Goal: Contribute content: Contribute content

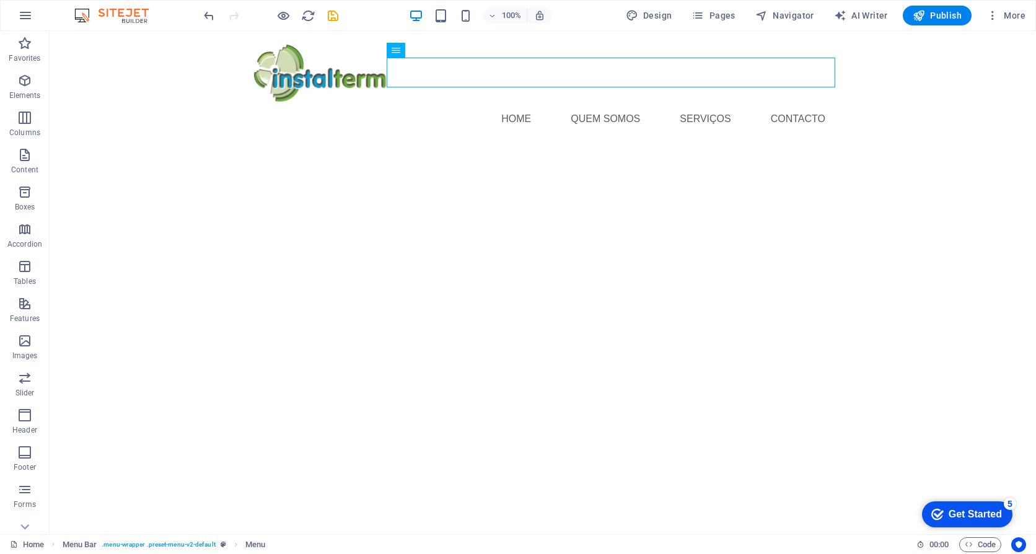
click at [558, 159] on html "Home Quem somos serviços Contacto" at bounding box center [543, 95] width 987 height 128
click at [446, 159] on html "Home Quem somos serviços Contacto" at bounding box center [543, 95] width 987 height 128
click at [22, 351] on p "Images" at bounding box center [24, 356] width 25 height 10
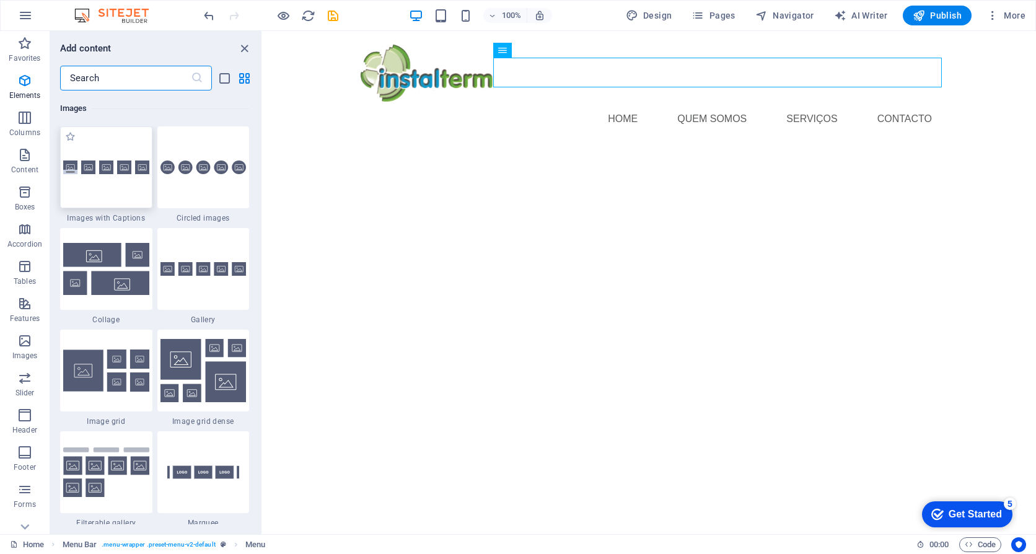
scroll to position [6285, 0]
click at [113, 76] on input "text" at bounding box center [125, 78] width 131 height 25
click at [487, 159] on html "Home Quem somos serviços Contacto" at bounding box center [650, 95] width 774 height 128
drag, startPoint x: 514, startPoint y: 226, endPoint x: 481, endPoint y: 227, distance: 32.9
click at [485, 159] on html "Home Quem somos serviços Contacto" at bounding box center [650, 95] width 774 height 128
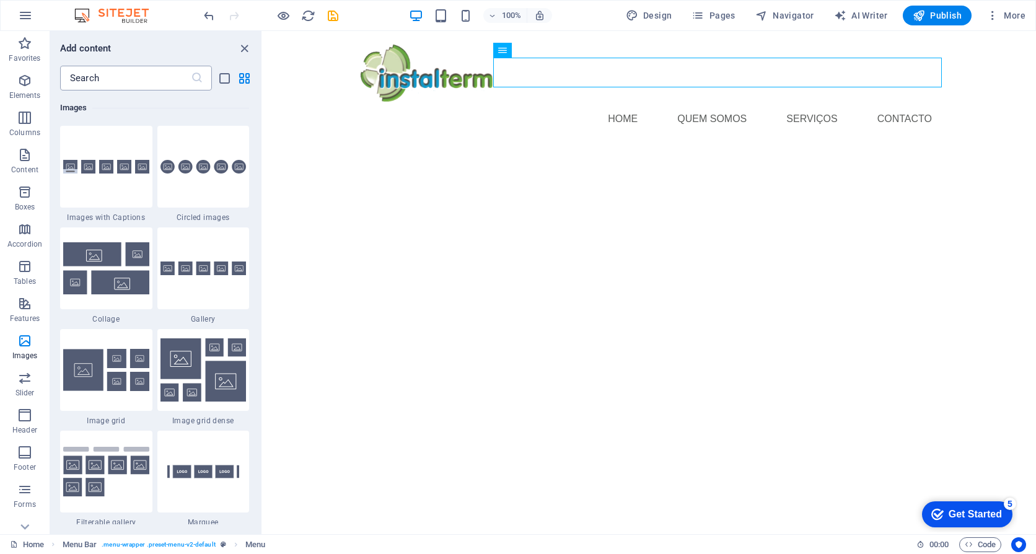
click at [104, 80] on input "text" at bounding box center [125, 78] width 131 height 25
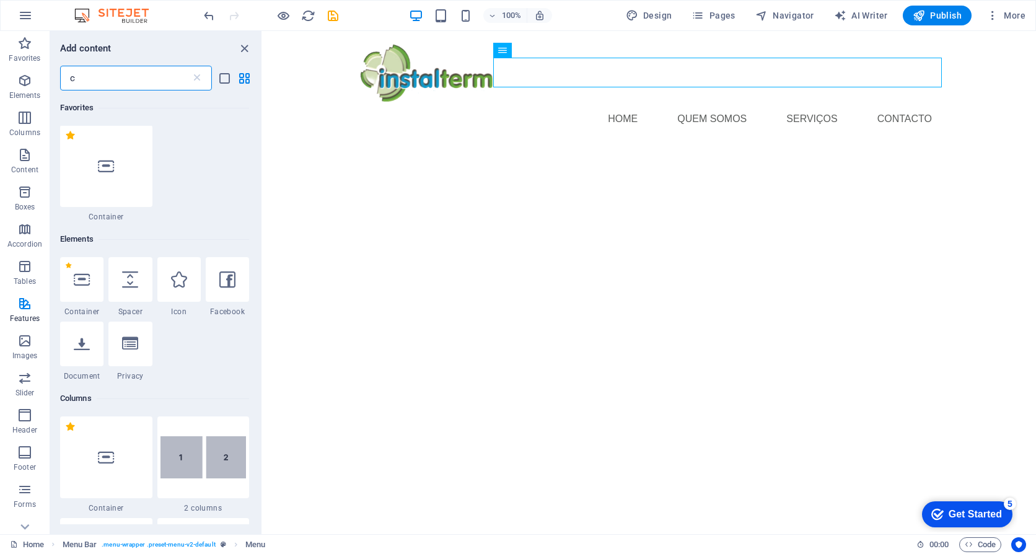
scroll to position [0, 0]
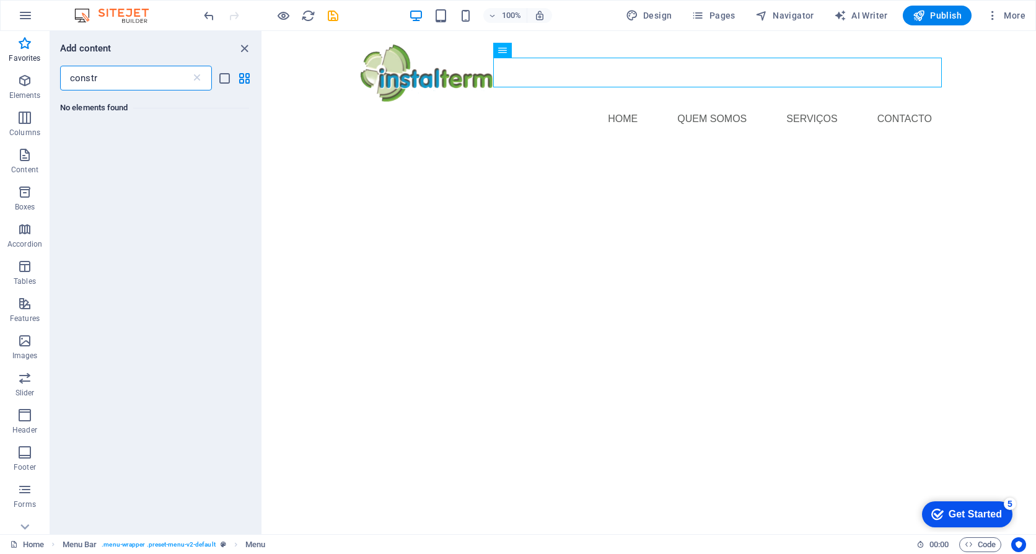
drag, startPoint x: 104, startPoint y: 79, endPoint x: 60, endPoint y: 81, distance: 44.1
click at [60, 81] on div "constr ​" at bounding box center [155, 78] width 211 height 25
type input "m"
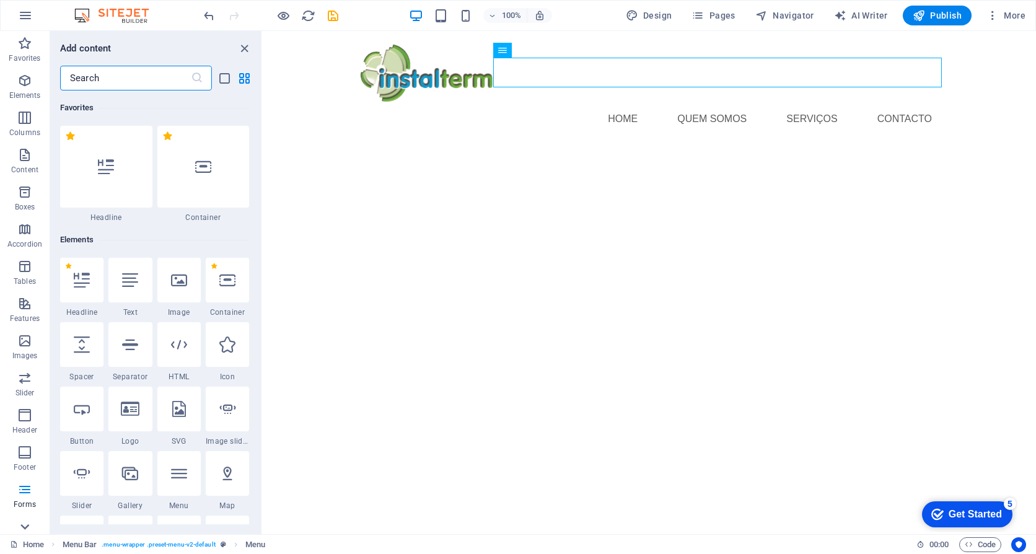
click at [29, 41] on icon at bounding box center [25, 38] width 9 height 6
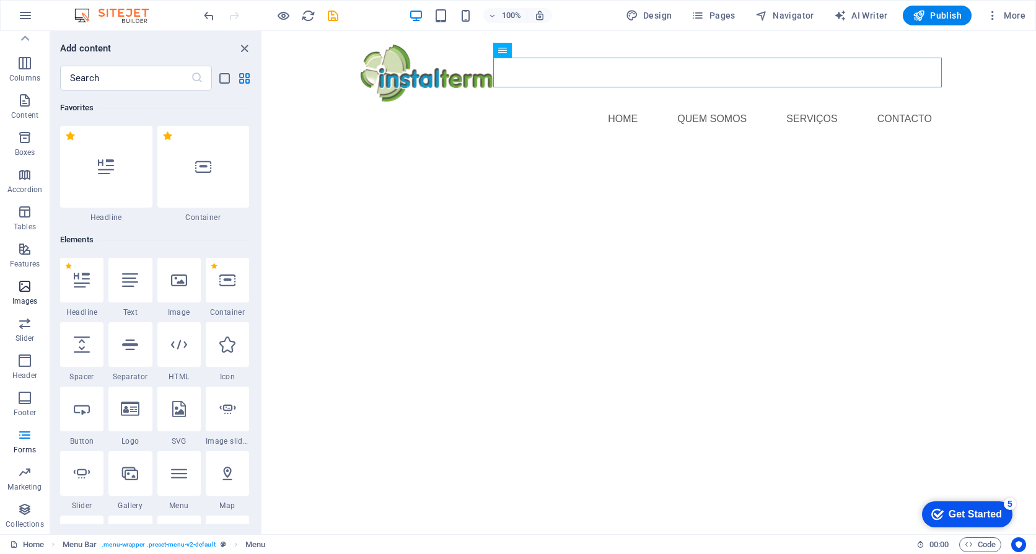
click at [25, 289] on icon "button" at bounding box center [24, 286] width 15 height 15
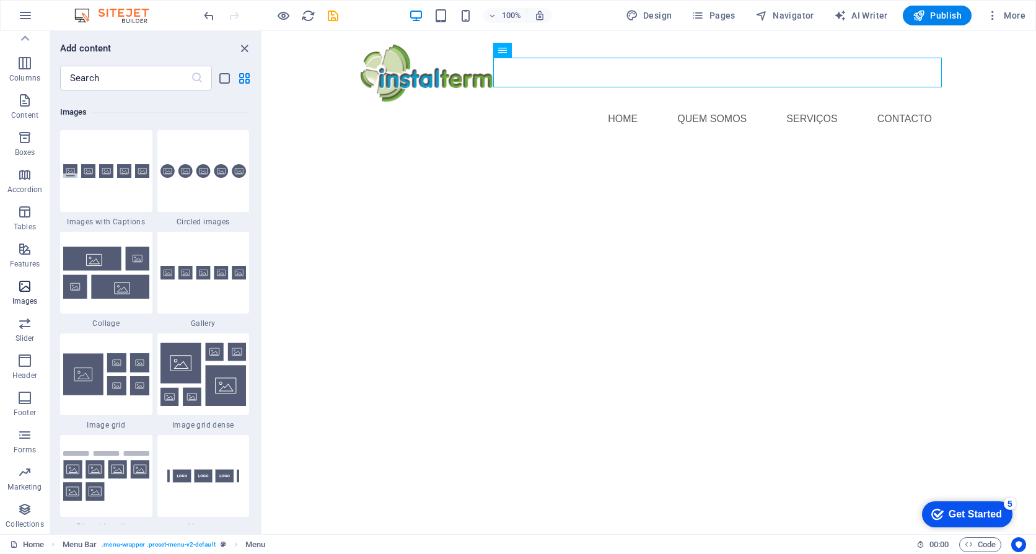
scroll to position [6285, 0]
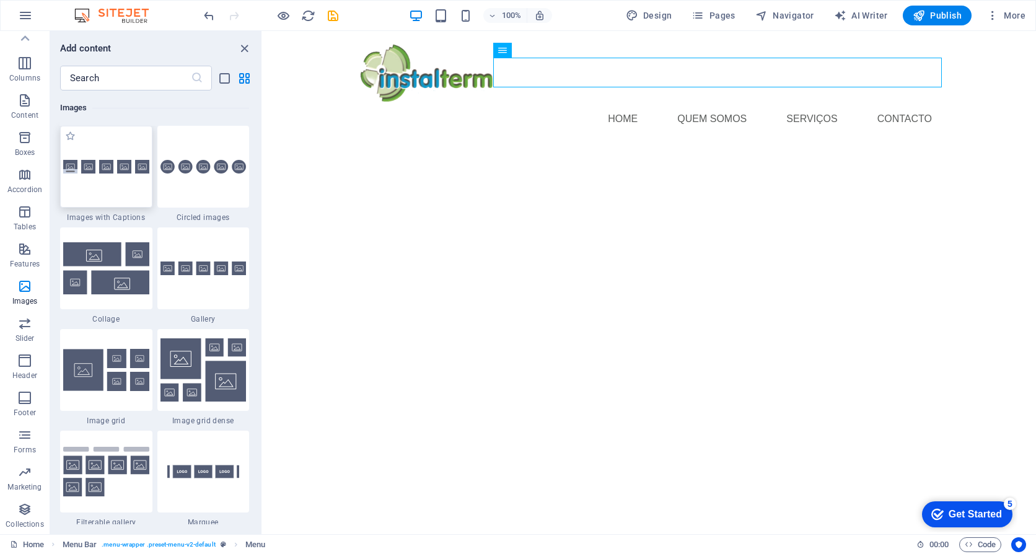
click at [100, 182] on div at bounding box center [106, 167] width 92 height 82
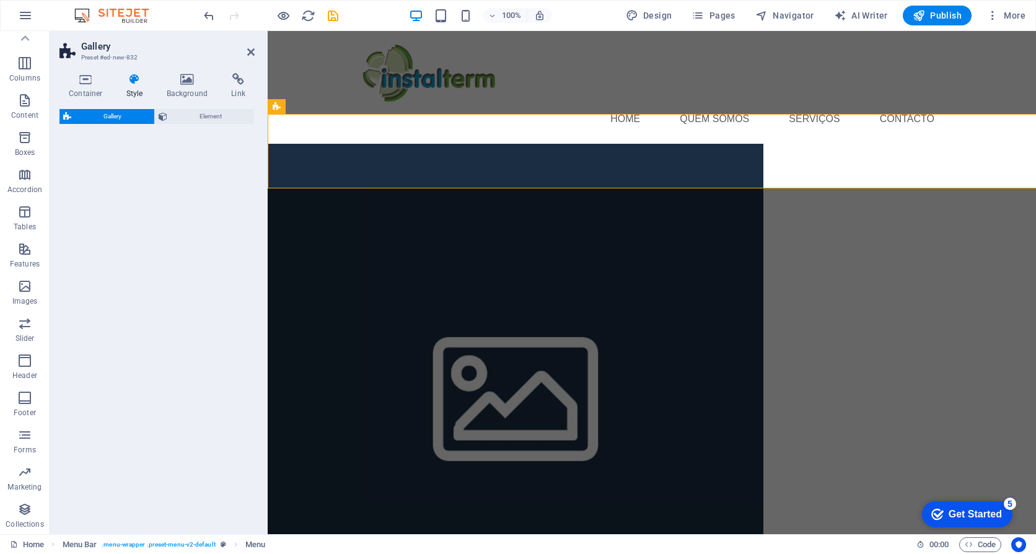
select select "rem"
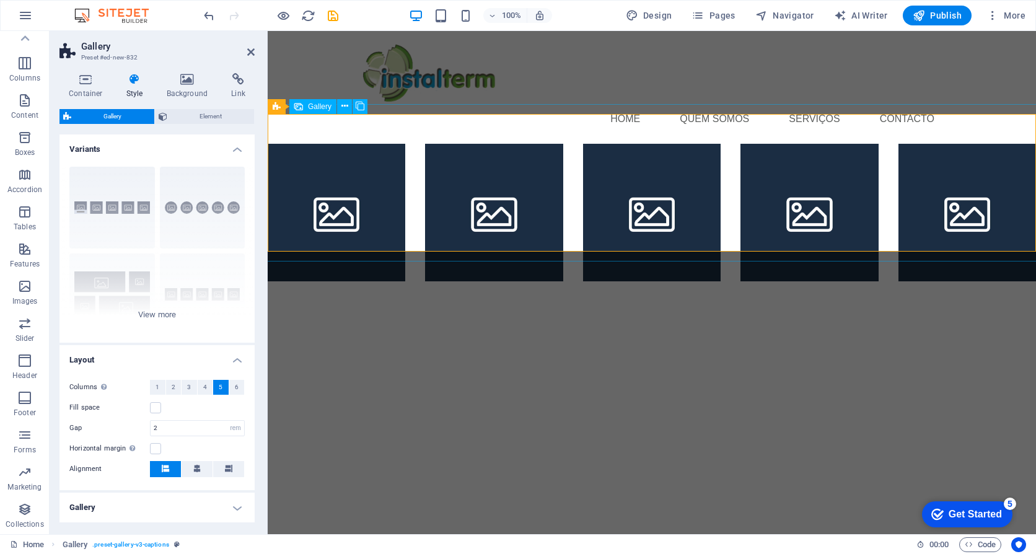
click at [332, 185] on li at bounding box center [337, 213] width 138 height 138
click at [252, 50] on icon at bounding box center [250, 52] width 7 height 10
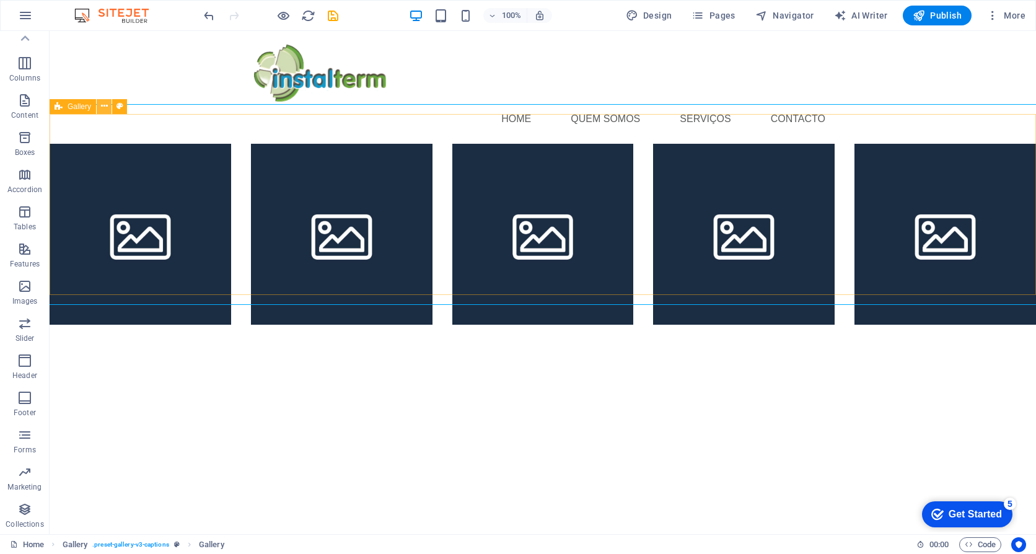
click at [105, 107] on icon at bounding box center [104, 106] width 7 height 13
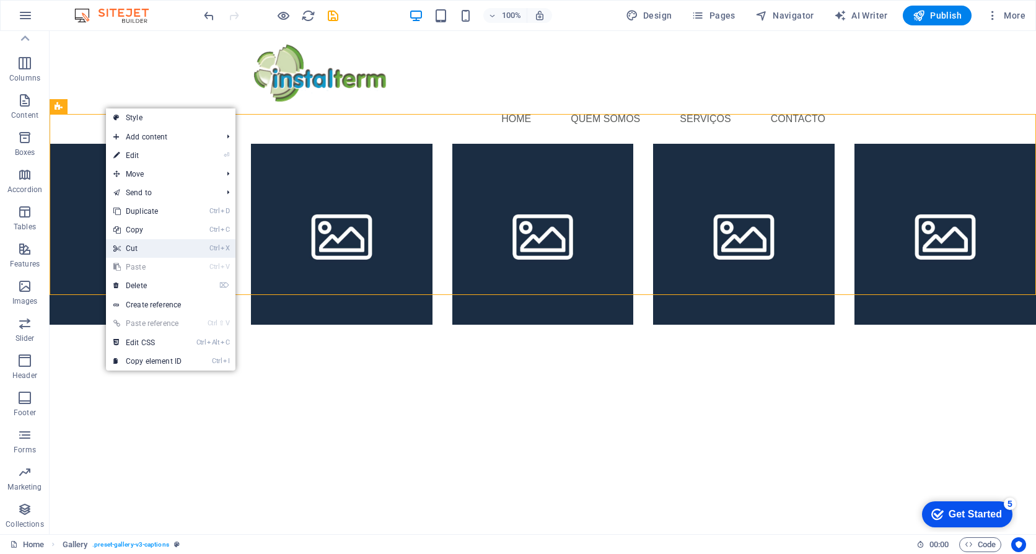
click at [139, 243] on link "Ctrl X Cut" at bounding box center [147, 248] width 83 height 19
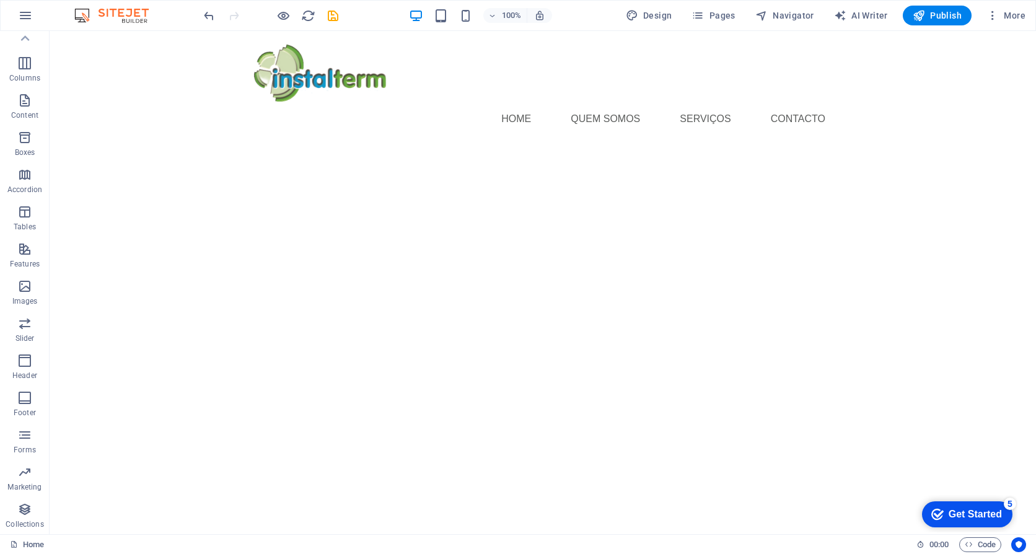
click at [346, 159] on html "Home Quem somos serviços Contacto" at bounding box center [543, 95] width 987 height 128
click at [27, 18] on icon "button" at bounding box center [25, 15] width 15 height 15
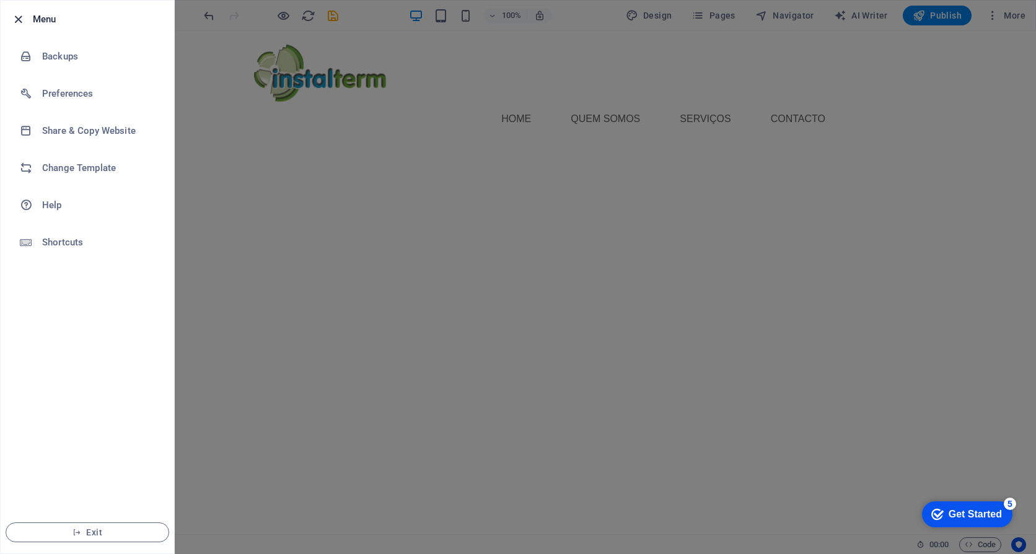
click at [15, 22] on icon "button" at bounding box center [18, 19] width 14 height 14
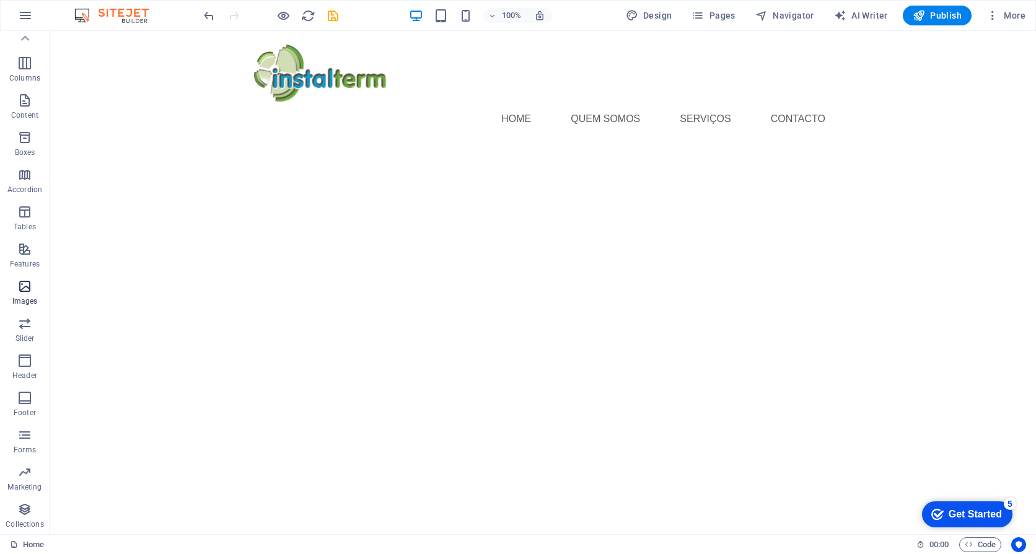
click at [21, 289] on icon "button" at bounding box center [24, 286] width 15 height 15
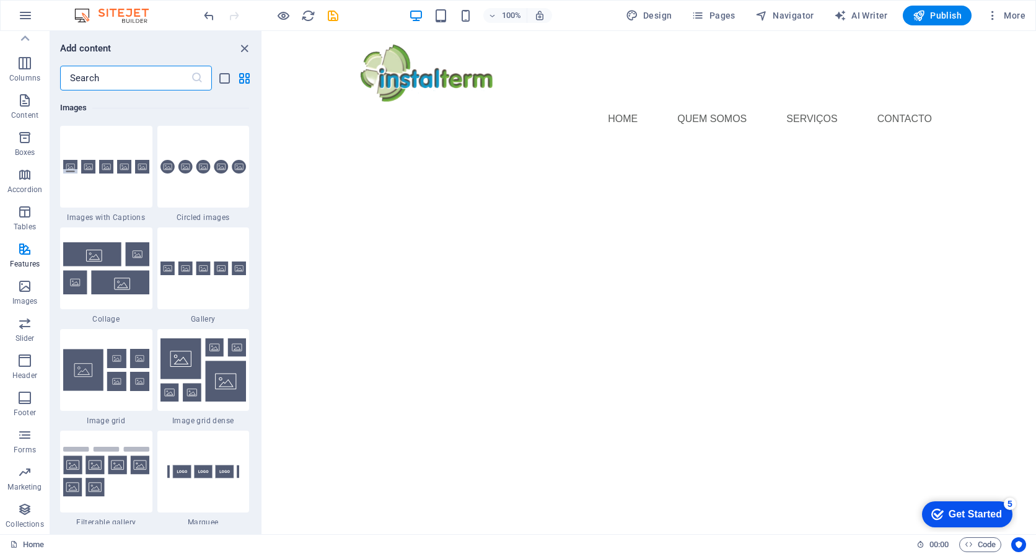
scroll to position [5789, 0]
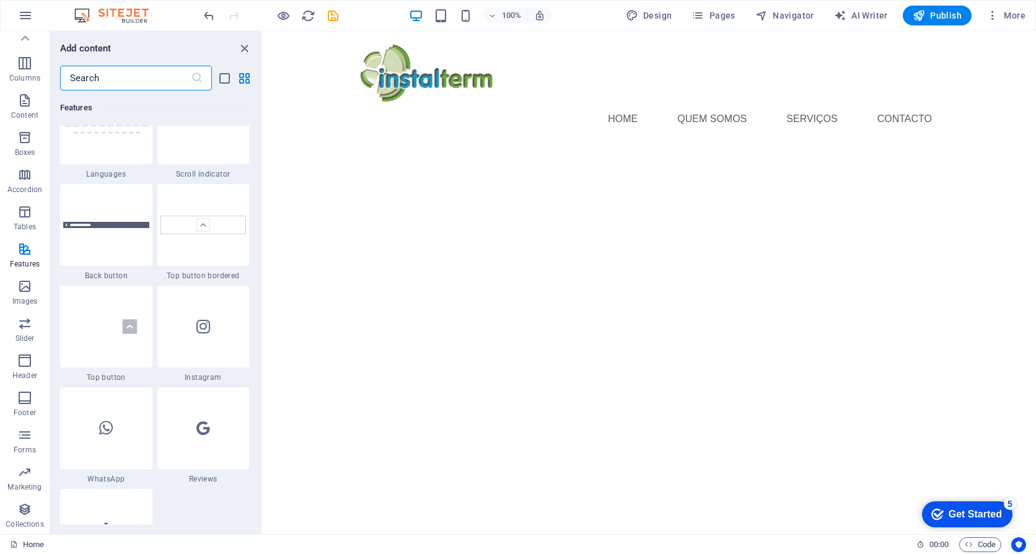
drag, startPoint x: 260, startPoint y: 315, endPoint x: 4, endPoint y: 267, distance: 259.9
click at [24, 291] on icon "button" at bounding box center [24, 286] width 15 height 15
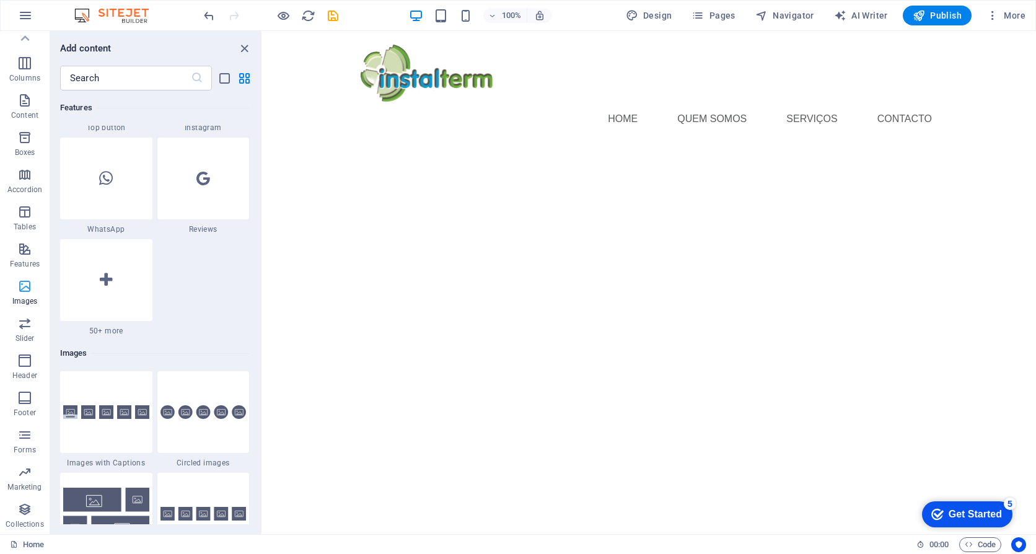
scroll to position [6285, 0]
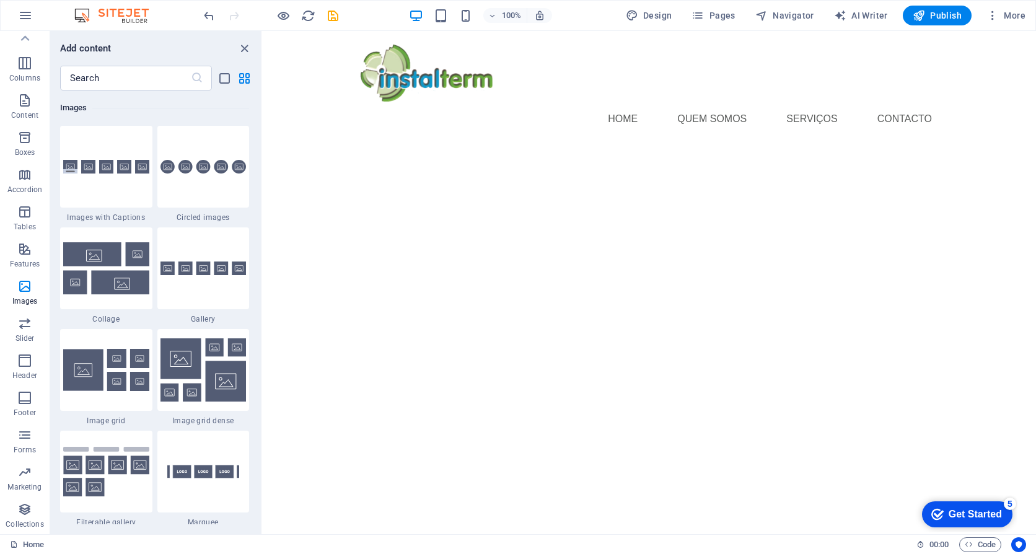
drag, startPoint x: 257, startPoint y: 319, endPoint x: 257, endPoint y: 327, distance: 8.1
click at [257, 331] on div "Favorites 1 Star Headline 1 Star Container Elements 1 Star Headline 1 Star Text…" at bounding box center [155, 307] width 211 height 434
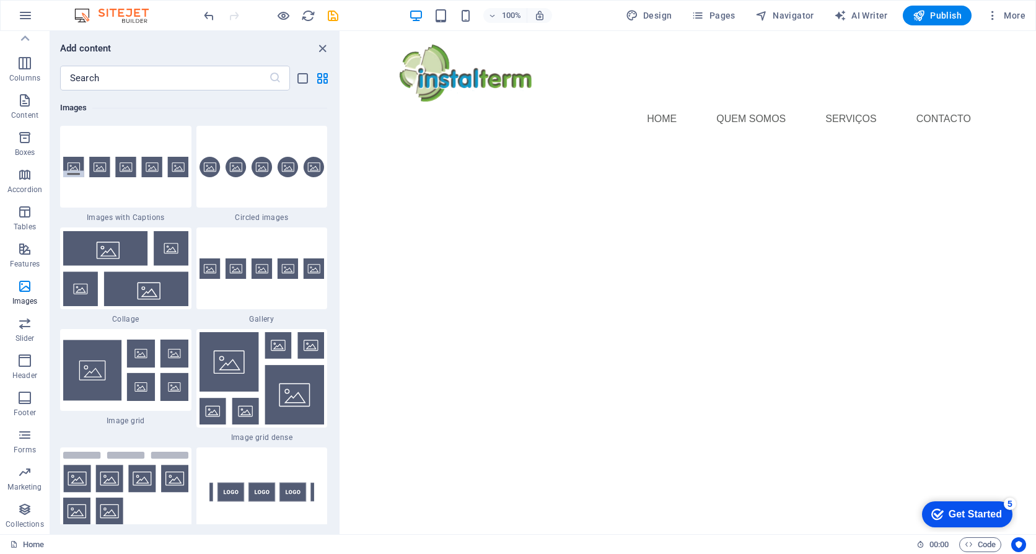
scroll to position [6213, 0]
drag, startPoint x: 262, startPoint y: 317, endPoint x: 342, endPoint y: 315, distance: 80.0
click at [342, 315] on section "Favorites Elements Columns Content Boxes Accordion Tables Features Images Slide…" at bounding box center [518, 282] width 1036 height 503
click at [556, 133] on html "Home Quem somos serviços Contacto" at bounding box center [689, 95] width 694 height 128
click at [671, 159] on html "Home Quem somos serviços Contacto" at bounding box center [689, 95] width 694 height 128
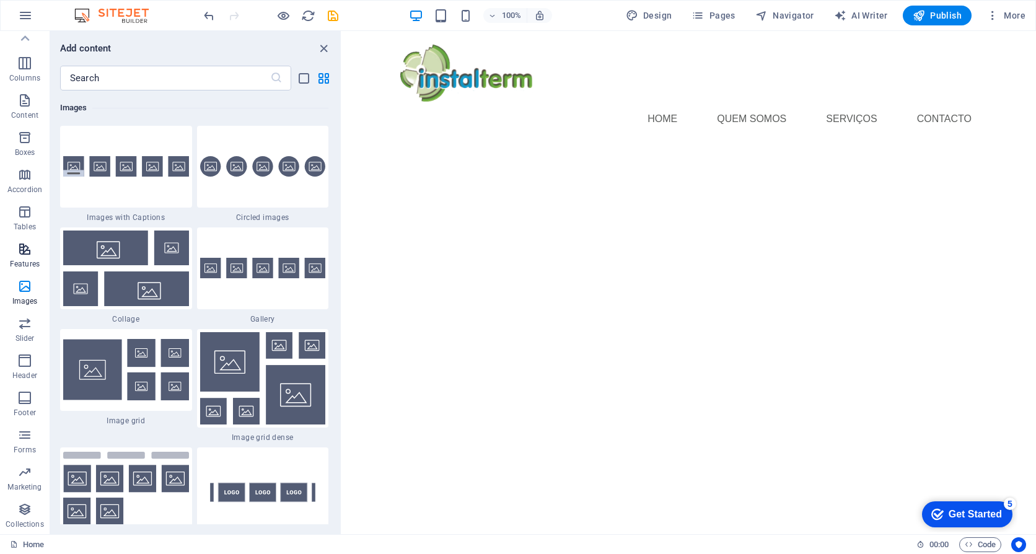
click at [23, 249] on icon "button" at bounding box center [24, 249] width 15 height 15
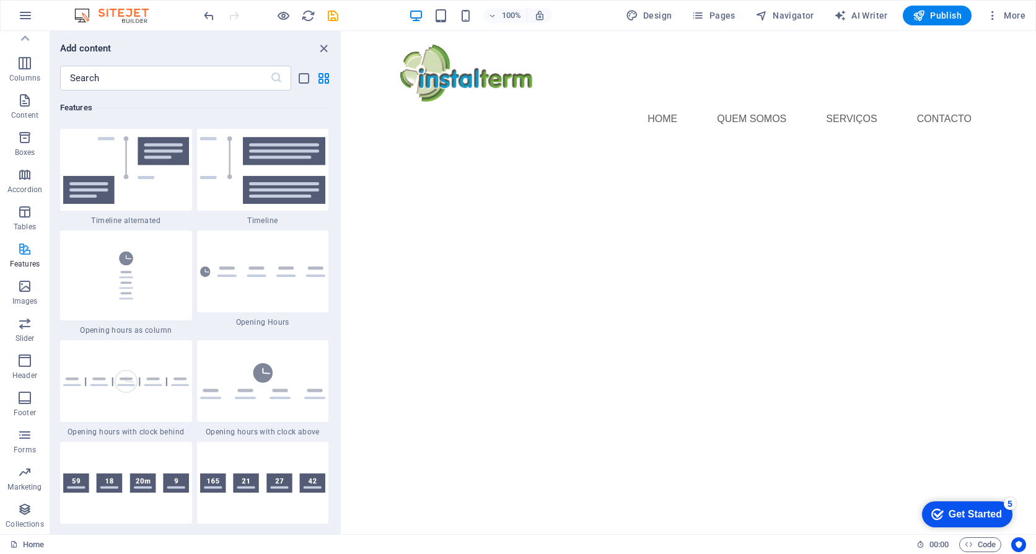
scroll to position [4718, 0]
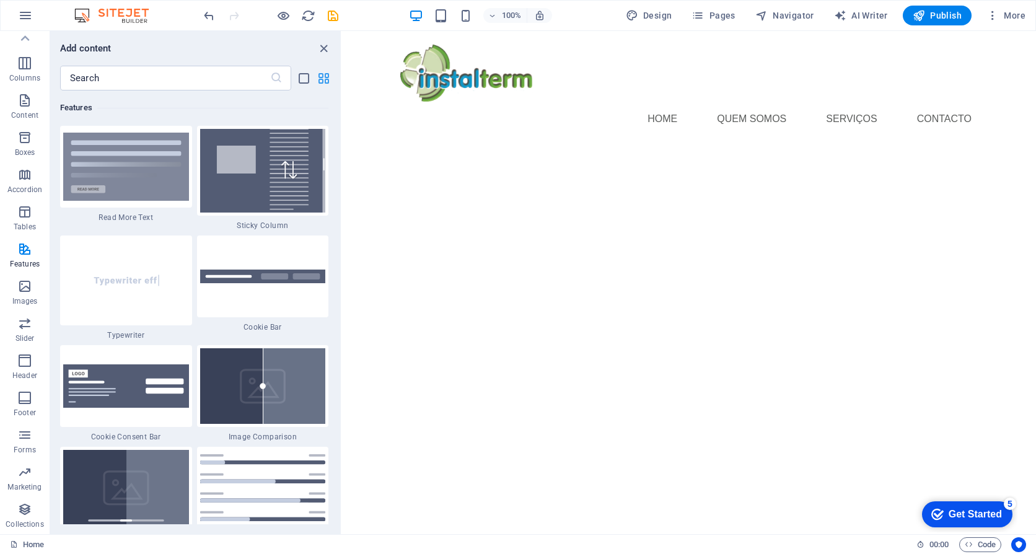
click at [325, 81] on icon "grid-view" at bounding box center [324, 78] width 14 height 14
click at [306, 75] on icon "list-view" at bounding box center [304, 78] width 14 height 14
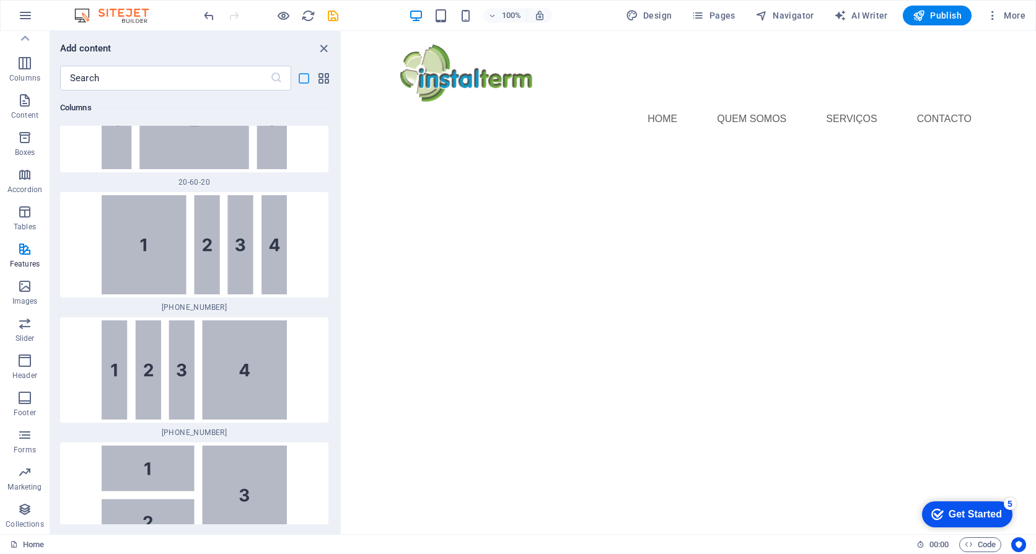
scroll to position [12281, 0]
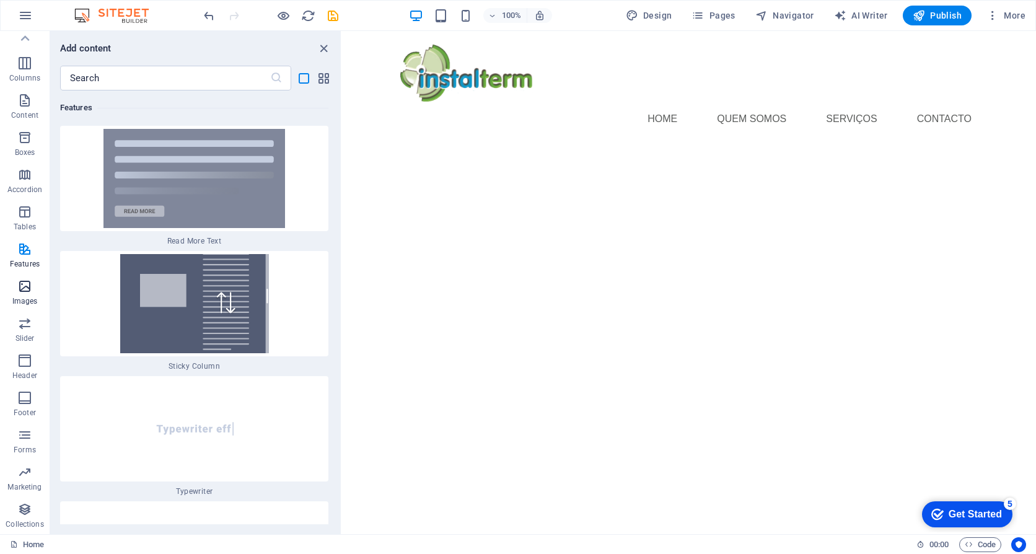
click at [25, 293] on icon "button" at bounding box center [24, 286] width 15 height 15
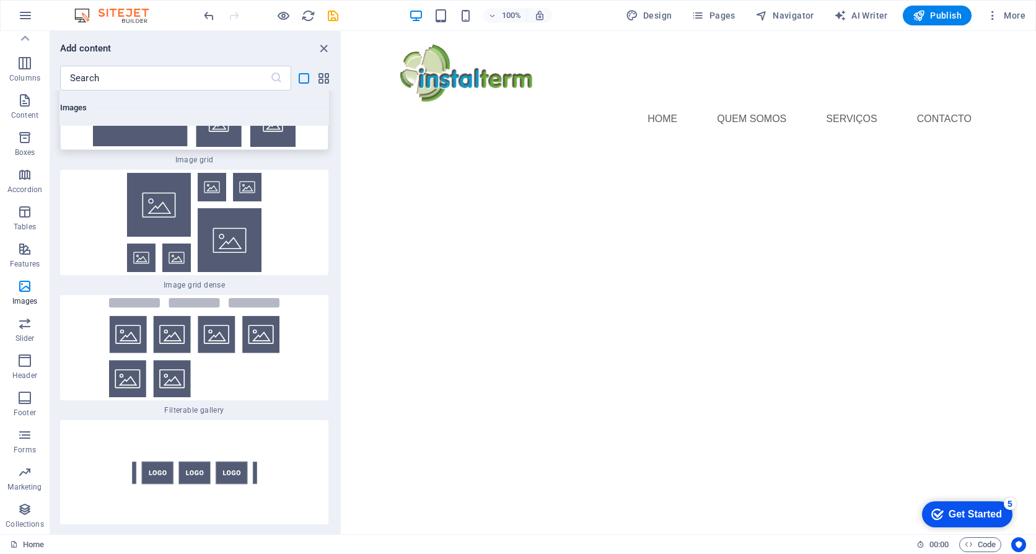
scroll to position [15950, 0]
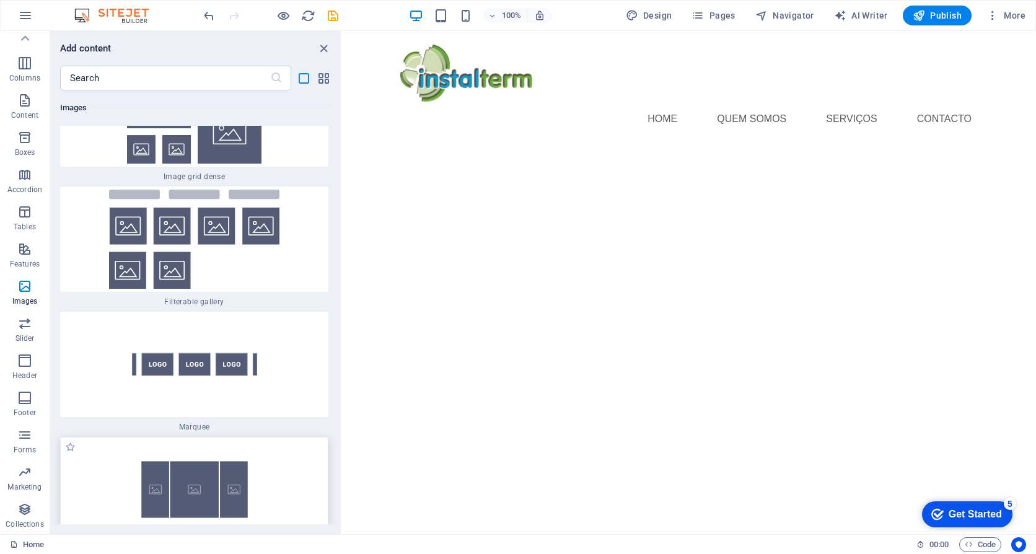
click at [198, 497] on img at bounding box center [194, 489] width 262 height 99
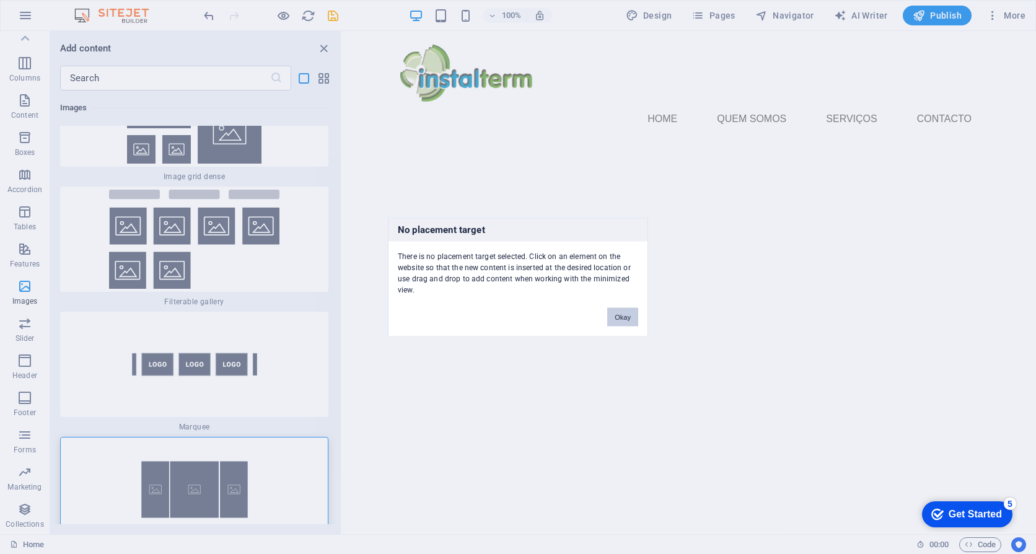
click at [620, 320] on button "Okay" at bounding box center [622, 317] width 31 height 19
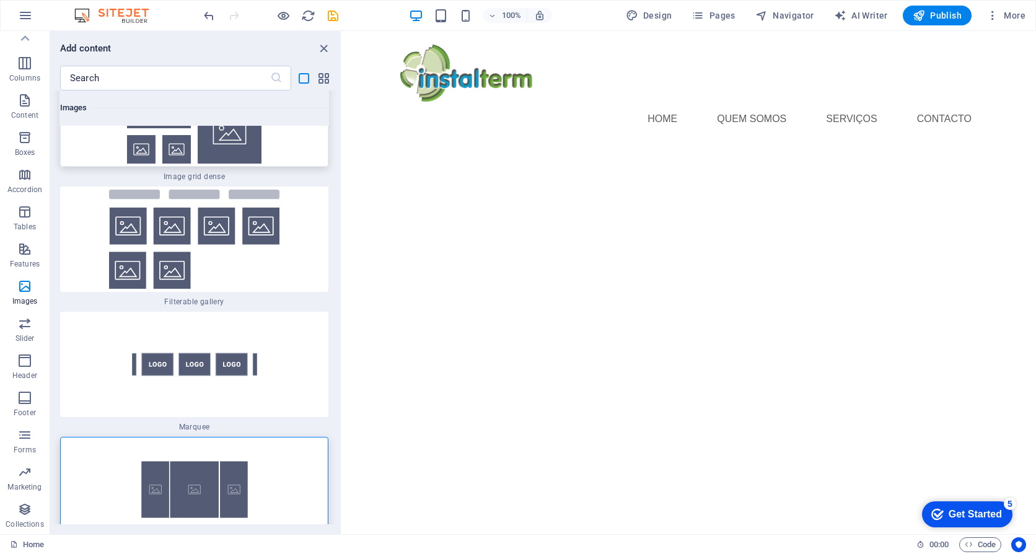
click at [221, 157] on img at bounding box center [194, 113] width 262 height 99
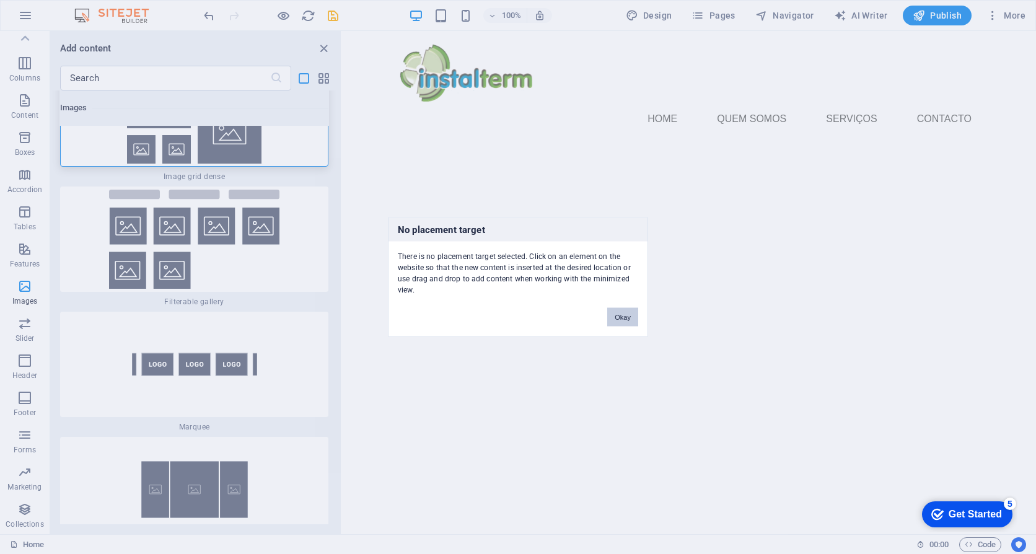
click at [612, 314] on button "Okay" at bounding box center [622, 317] width 31 height 19
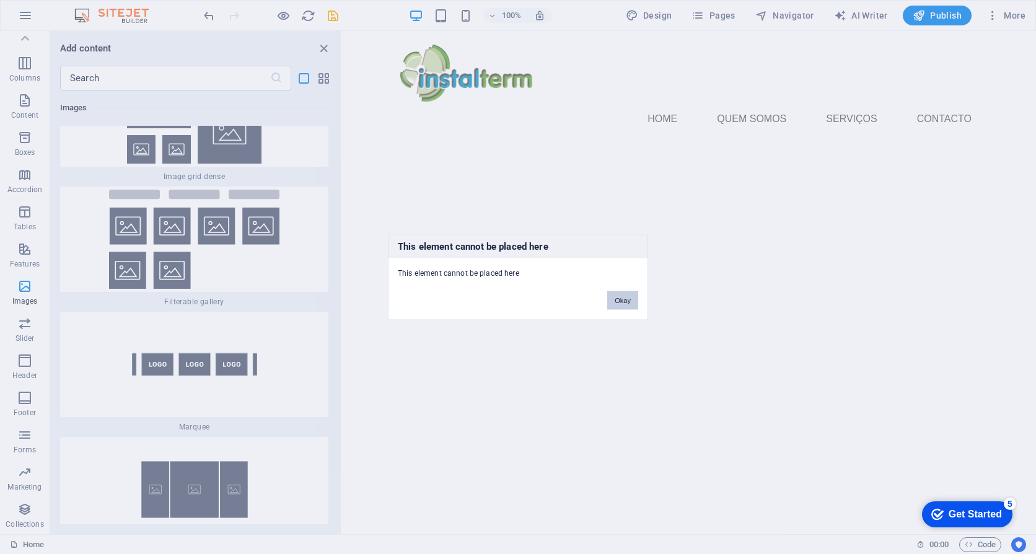
click at [627, 301] on button "Okay" at bounding box center [622, 300] width 31 height 19
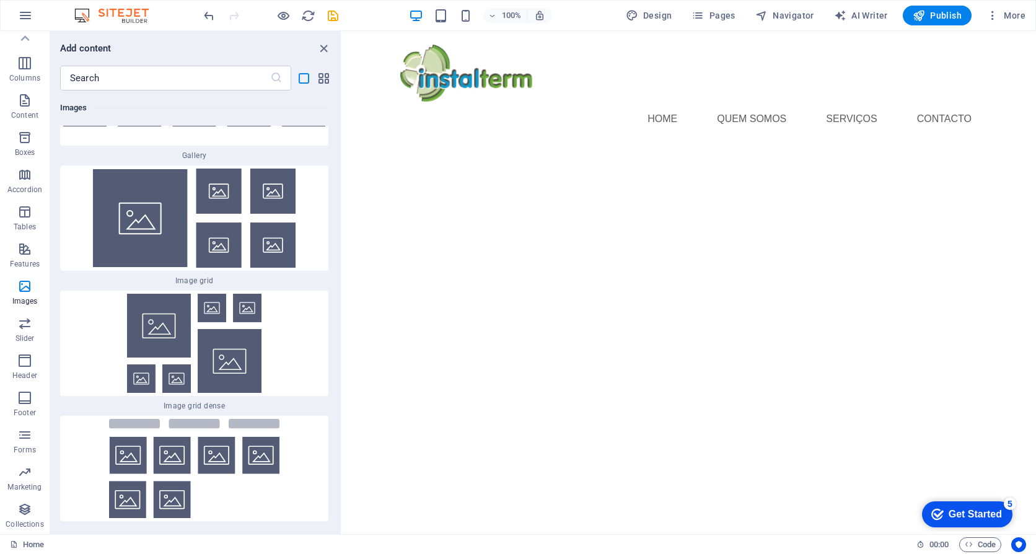
scroll to position [15702, 0]
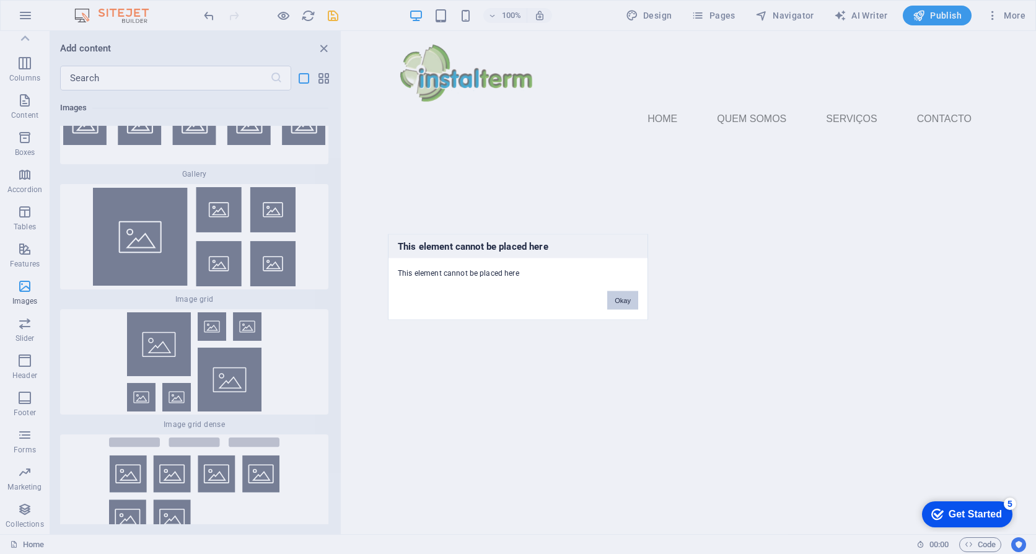
click at [627, 302] on button "Okay" at bounding box center [622, 300] width 31 height 19
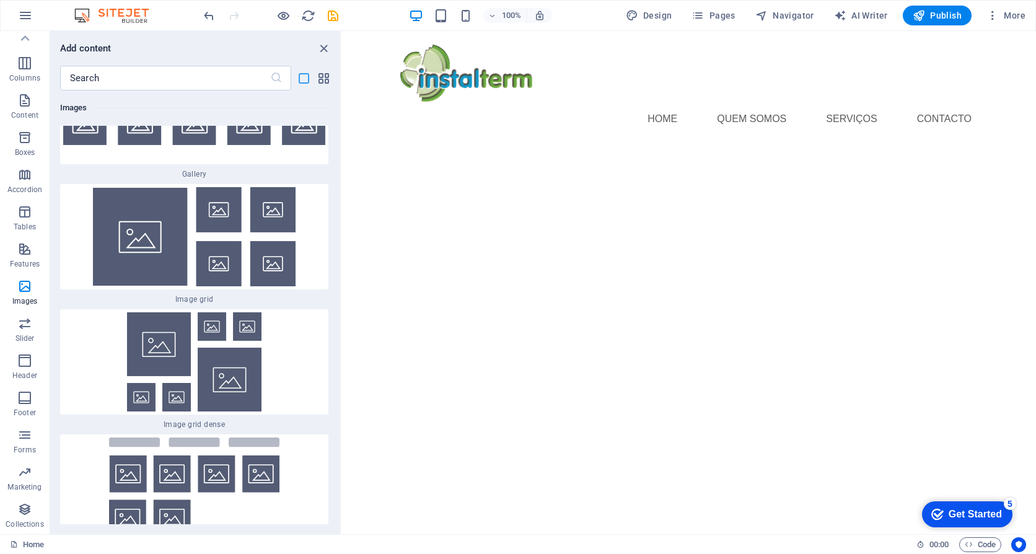
click at [299, 76] on icon "list-view" at bounding box center [304, 78] width 14 height 14
click at [325, 78] on icon "grid-view" at bounding box center [324, 78] width 14 height 14
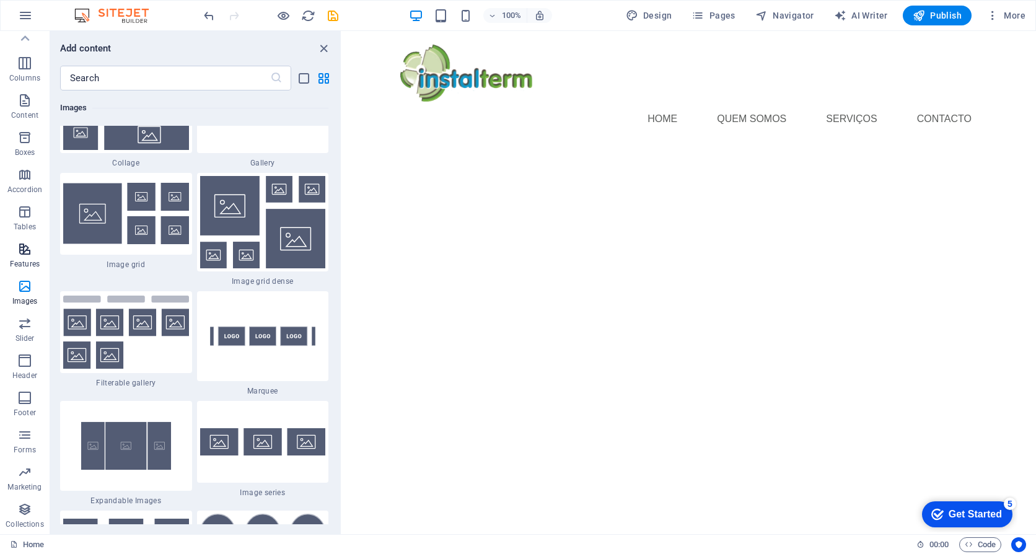
click at [25, 245] on icon "button" at bounding box center [24, 249] width 15 height 15
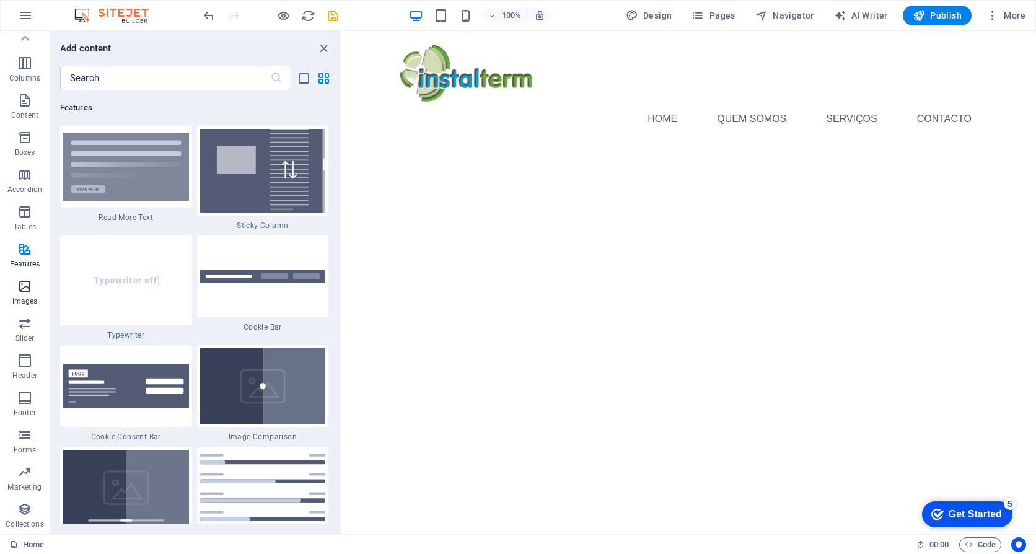
click at [24, 289] on icon "button" at bounding box center [24, 286] width 15 height 15
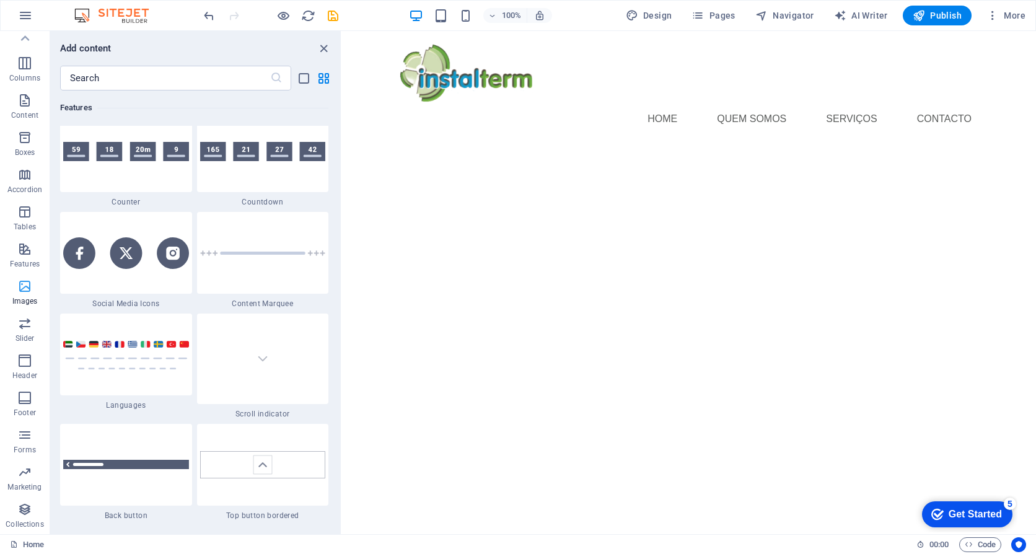
scroll to position [6213, 0]
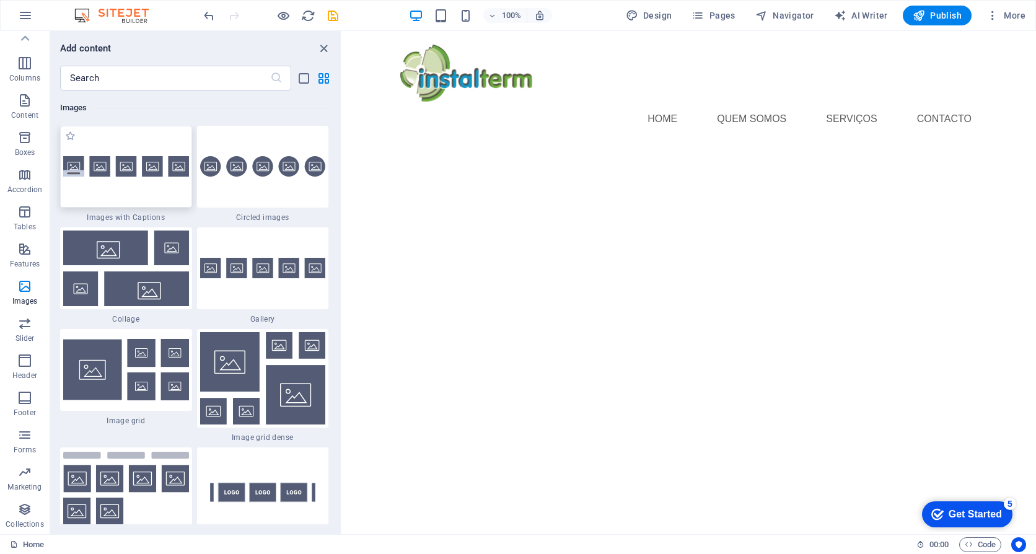
click at [133, 176] on img at bounding box center [126, 166] width 126 height 20
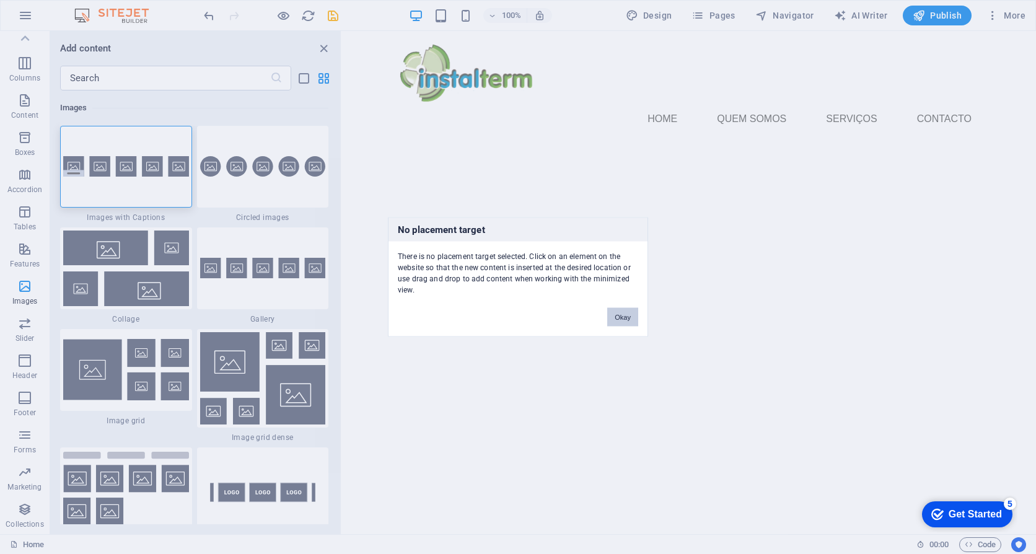
click at [623, 313] on button "Okay" at bounding box center [622, 317] width 31 height 19
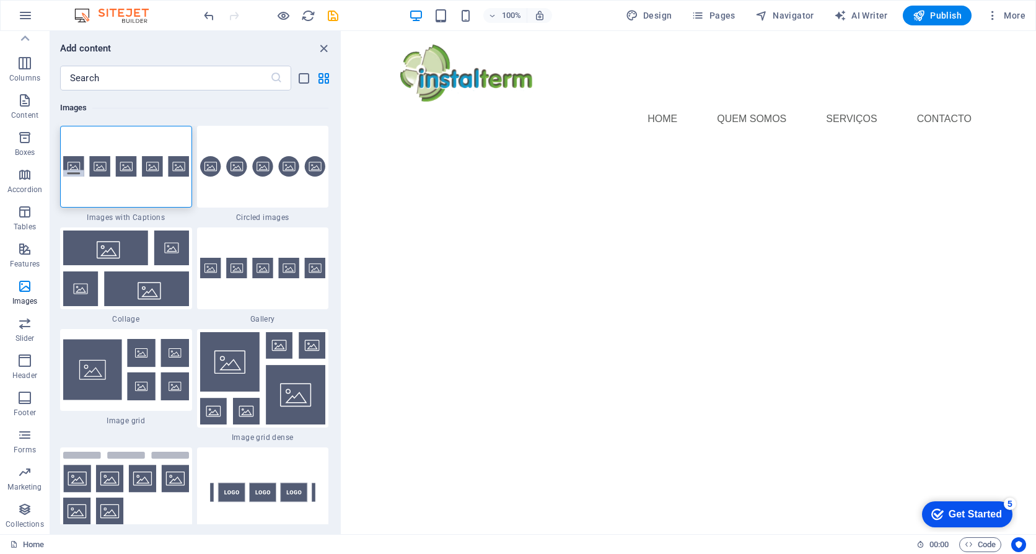
click at [640, 159] on html "Home Quem somos serviços Contacto" at bounding box center [689, 95] width 694 height 128
click at [717, 159] on html "Home Quem somos serviços Contacto" at bounding box center [689, 95] width 694 height 128
click at [324, 45] on icon "close panel" at bounding box center [324, 49] width 14 height 14
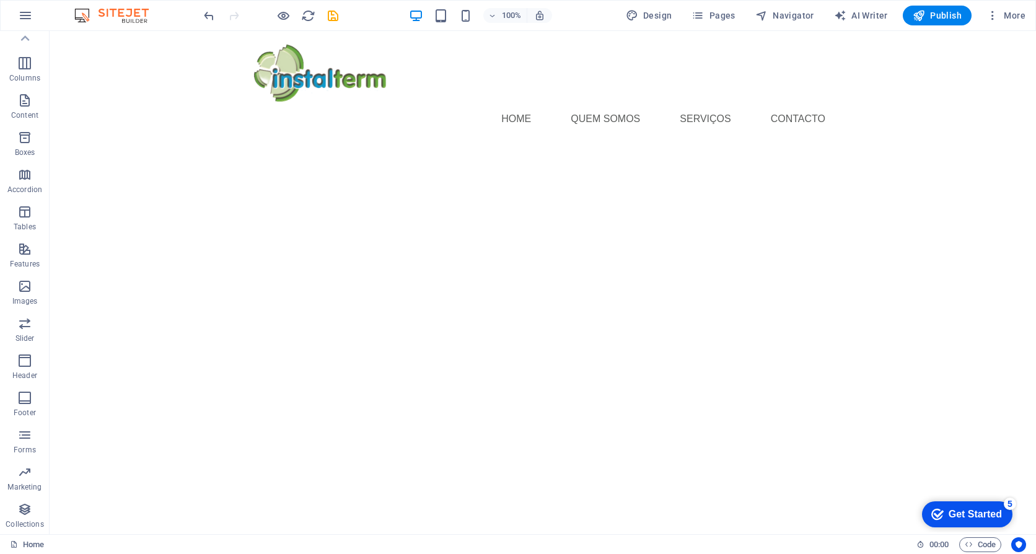
click at [386, 159] on html "Home Quem somos serviços Contacto" at bounding box center [543, 95] width 987 height 128
click at [531, 115] on div "+ Add section" at bounding box center [543, 114] width 69 height 21
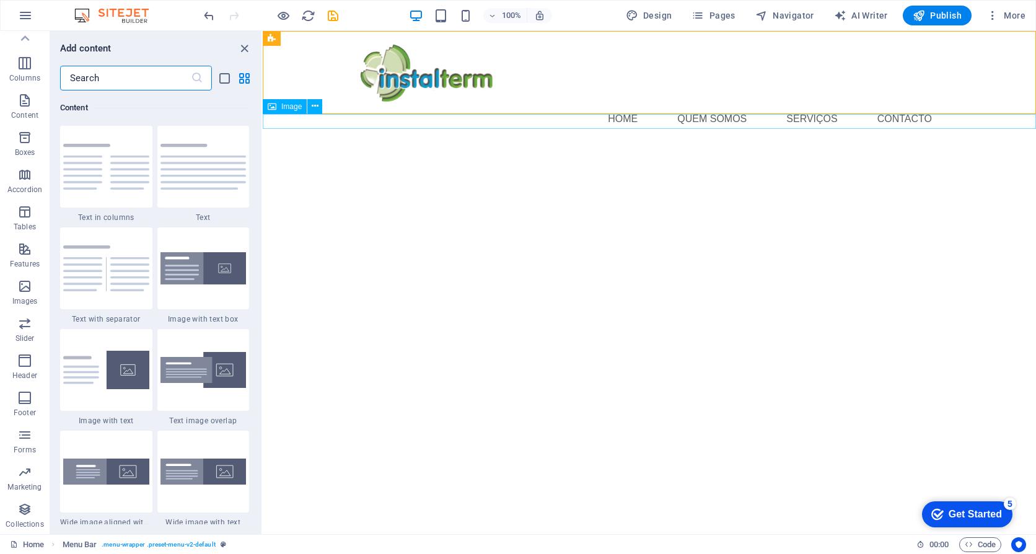
scroll to position [2169, 0]
click at [213, 280] on img at bounding box center [204, 268] width 86 height 33
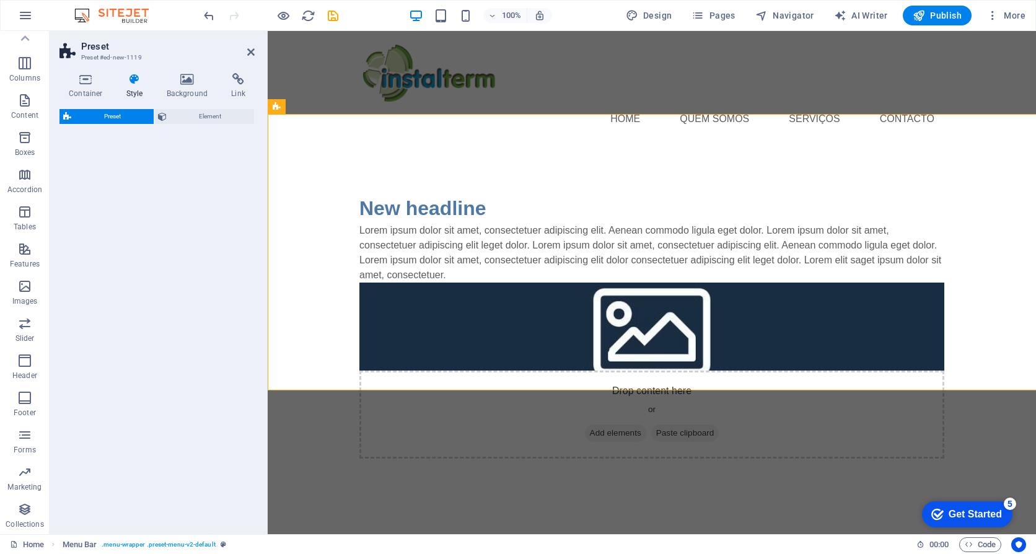
select select "rem"
select select "px"
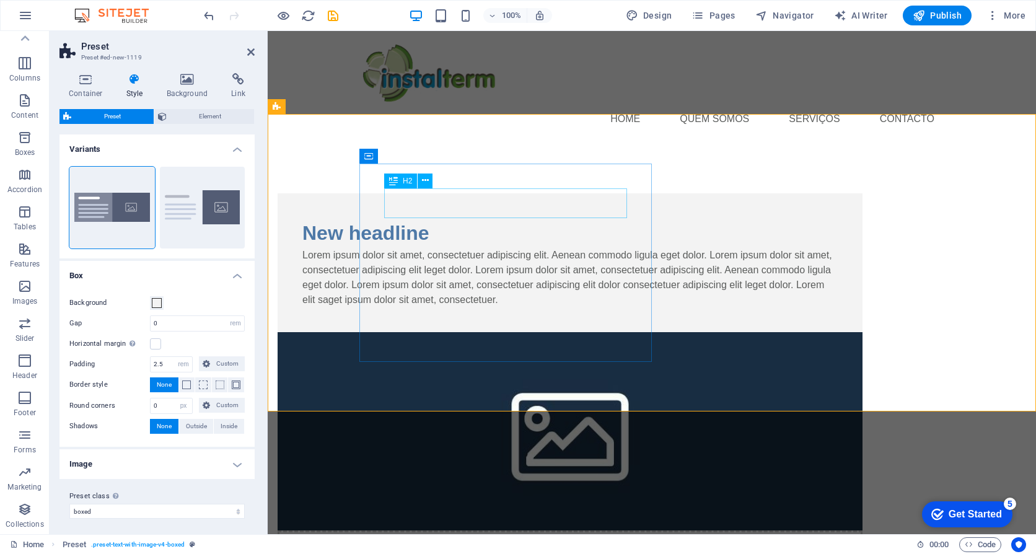
click at [456, 218] on div "New headline" at bounding box center [570, 233] width 536 height 30
click at [783, 332] on figure at bounding box center [570, 431] width 585 height 198
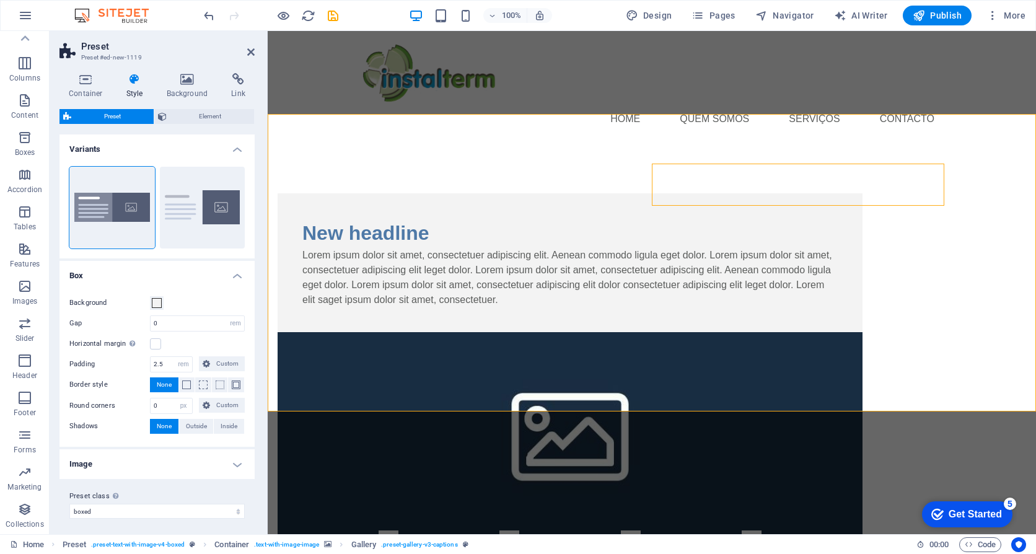
click at [729, 332] on figure at bounding box center [570, 431] width 585 height 198
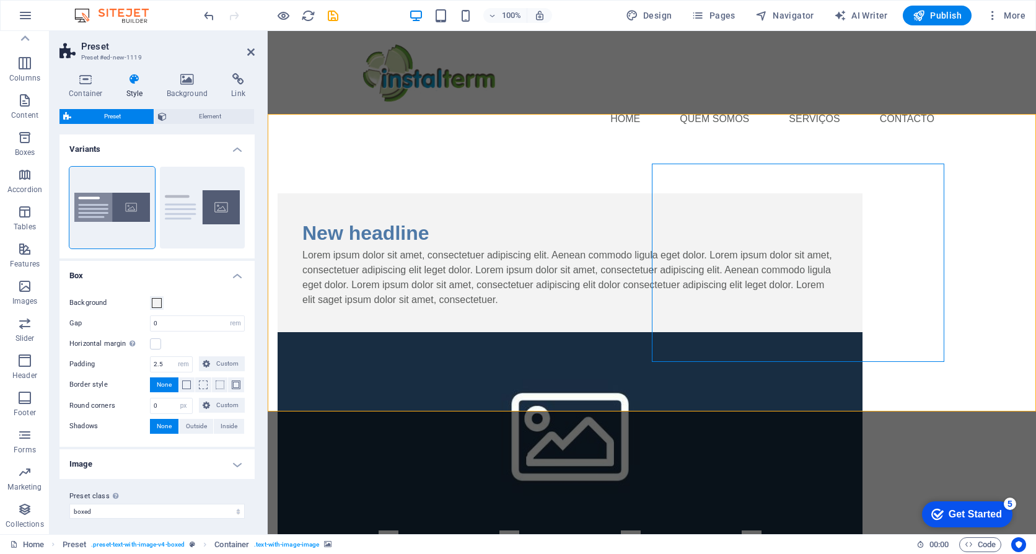
click at [772, 332] on figure at bounding box center [570, 431] width 585 height 198
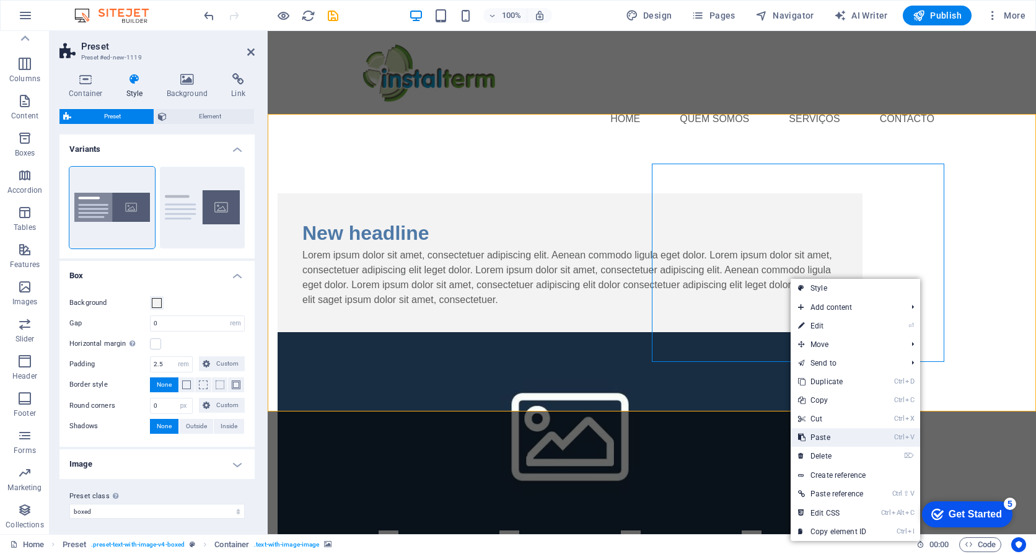
click at [826, 439] on link "Ctrl V Paste" at bounding box center [832, 437] width 83 height 19
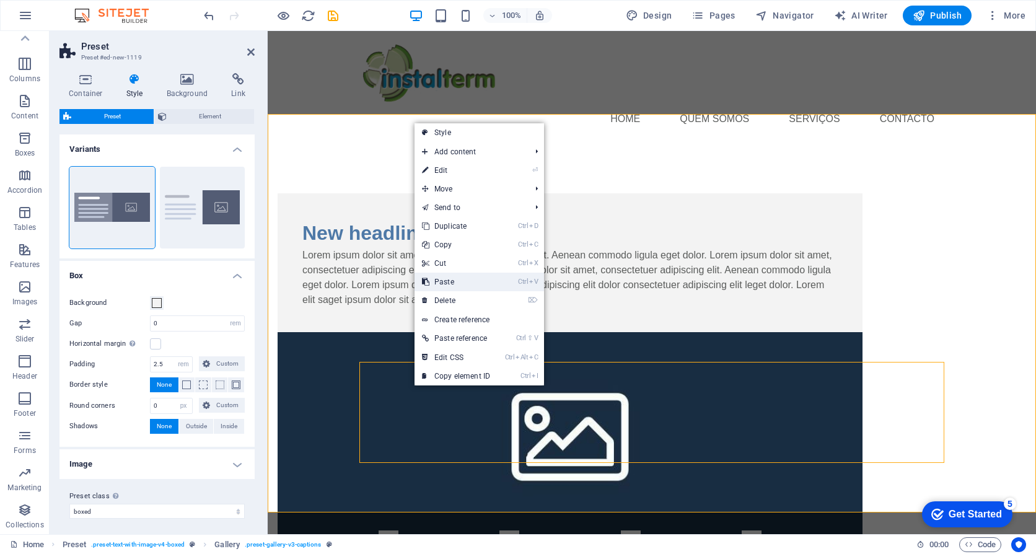
click at [454, 282] on link "Ctrl V Paste" at bounding box center [456, 282] width 83 height 19
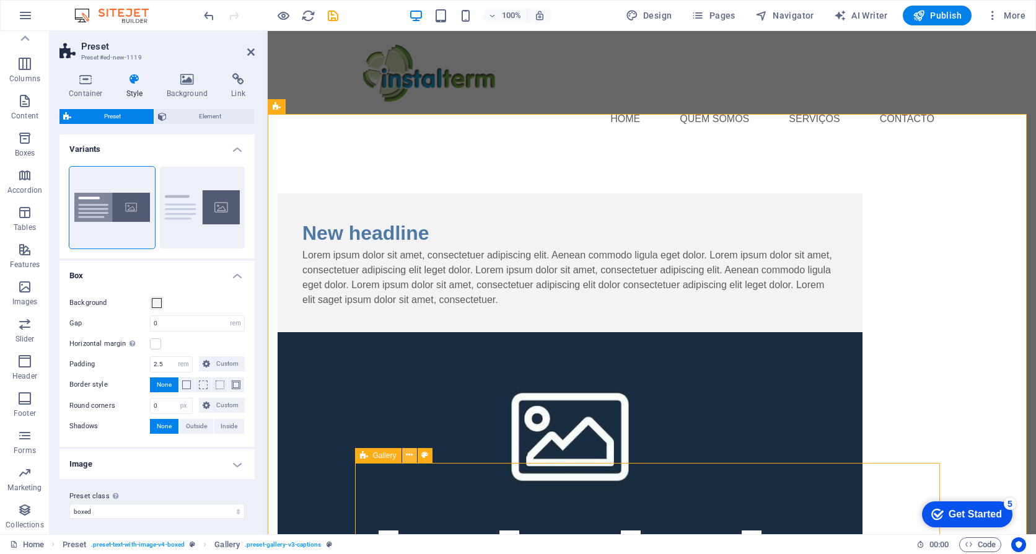
click at [412, 456] on icon at bounding box center [409, 455] width 7 height 13
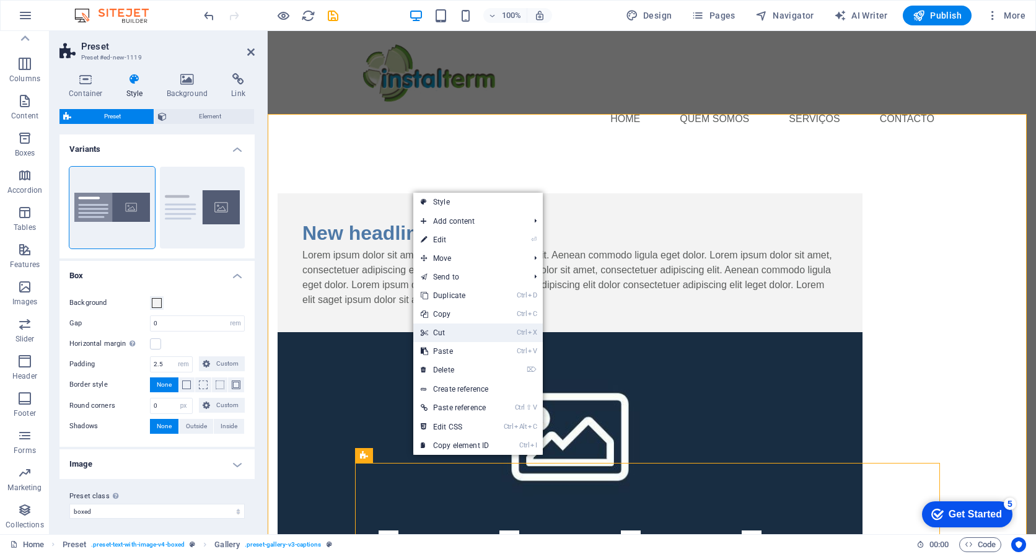
click at [448, 330] on link "Ctrl X Cut" at bounding box center [454, 333] width 83 height 19
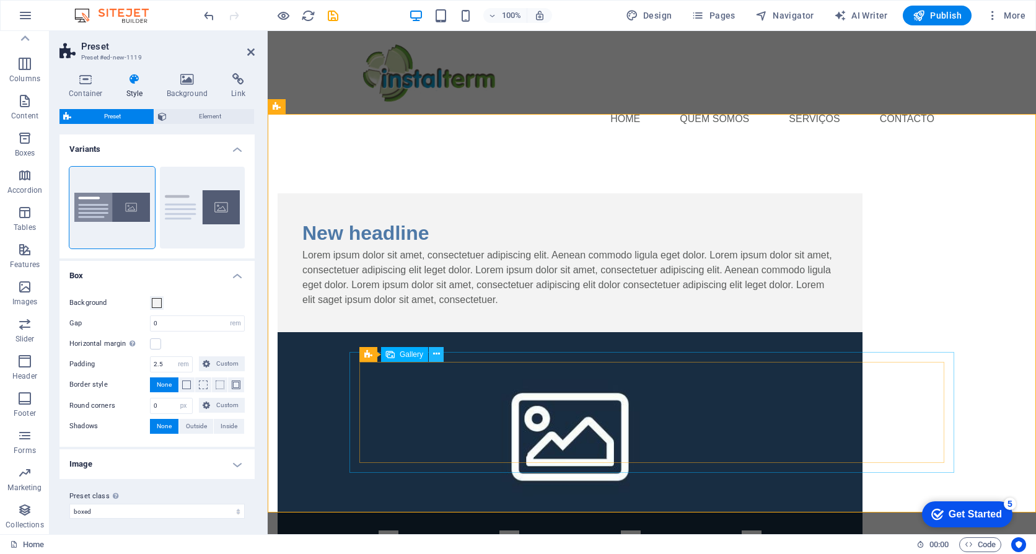
click at [437, 354] on icon at bounding box center [436, 354] width 7 height 13
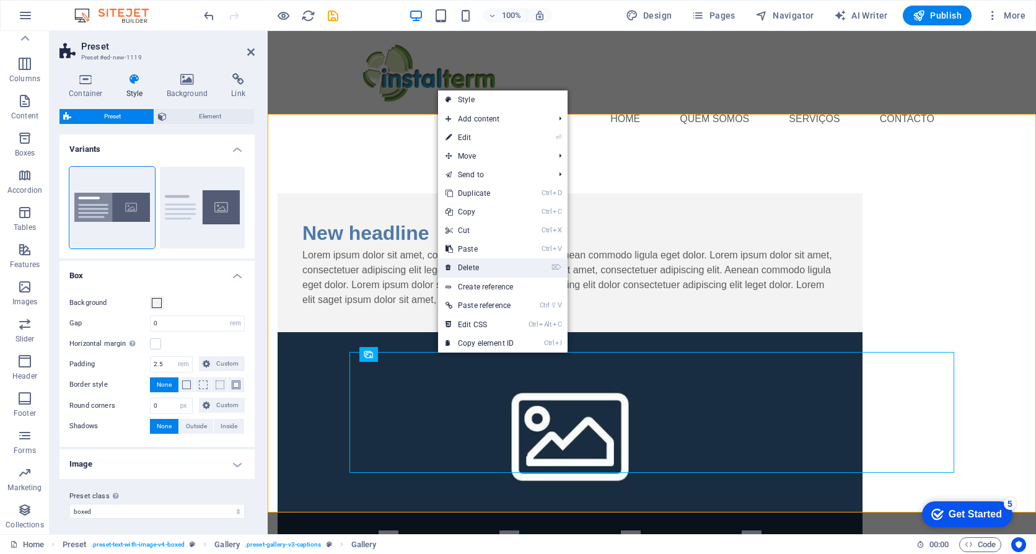
click at [475, 267] on link "⌦ Delete" at bounding box center [479, 267] width 83 height 19
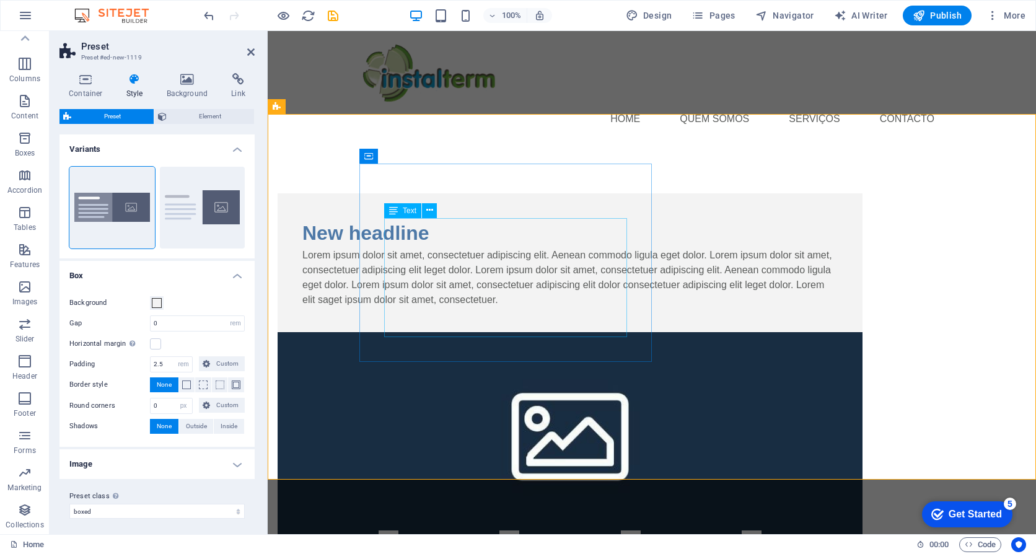
click at [433, 248] on div "Lorem ipsum dolor sit amet, consectetuer adipiscing elit. Aenean commodo ligula…" at bounding box center [570, 278] width 536 height 60
click at [398, 211] on div "Text" at bounding box center [402, 210] width 37 height 15
click at [399, 248] on div "Lorem ipsum dolor sit amet, consectetuer adipiscing elit. Aenean commodo ligula…" at bounding box center [570, 278] width 536 height 60
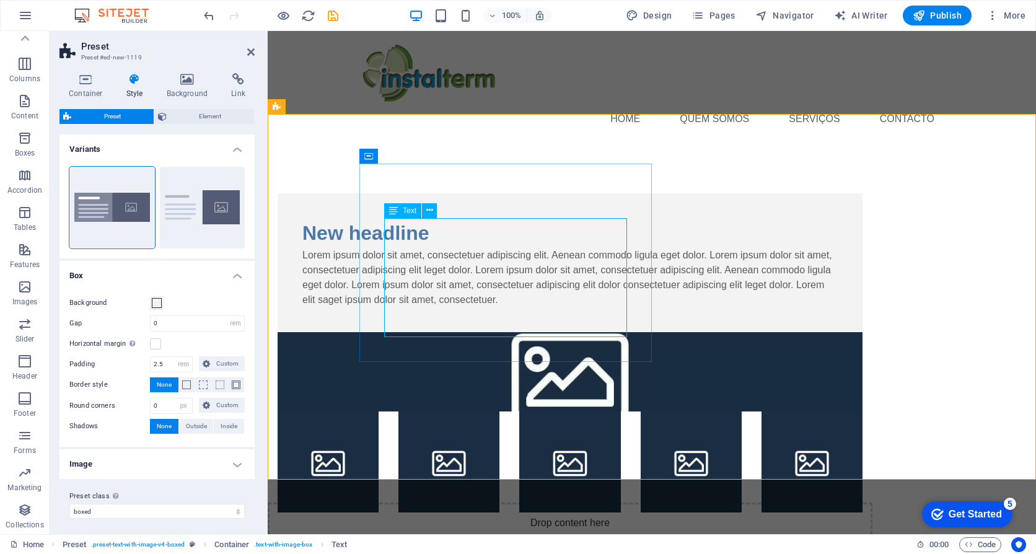
click at [399, 226] on div "New headline Lorem ipsum dolor sit amet, consectetuer adipiscing elit. Aenean c…" at bounding box center [570, 262] width 585 height 139
click at [399, 248] on p "Lorem ipsum dolor sit amet, consectetuer adipiscing elit. Aenean commodo ligula…" at bounding box center [570, 278] width 536 height 60
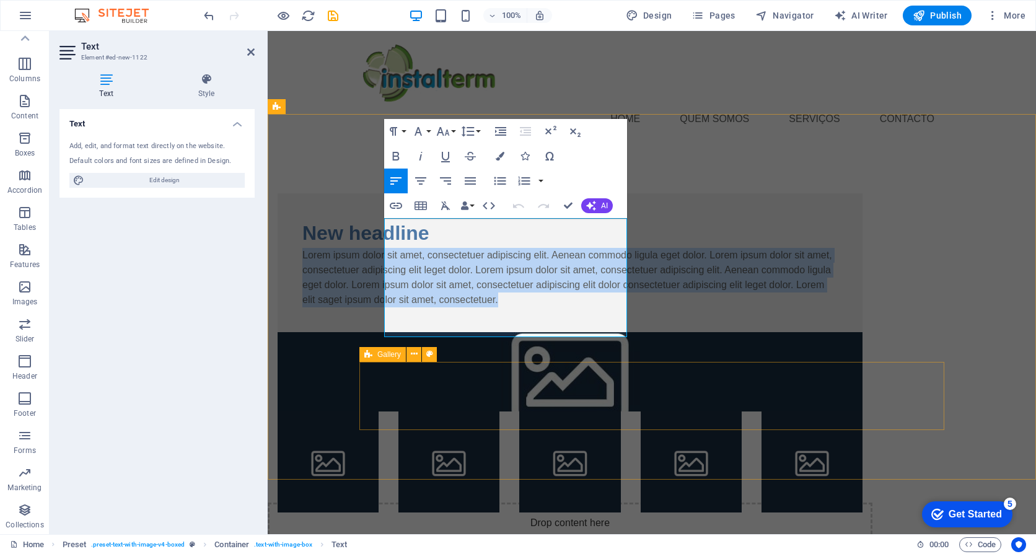
drag, startPoint x: 452, startPoint y: 420, endPoint x: 671, endPoint y: 417, distance: 218.8
click at [671, 503] on div "Drop content here or Add elements Paste clipboard" at bounding box center [570, 547] width 605 height 88
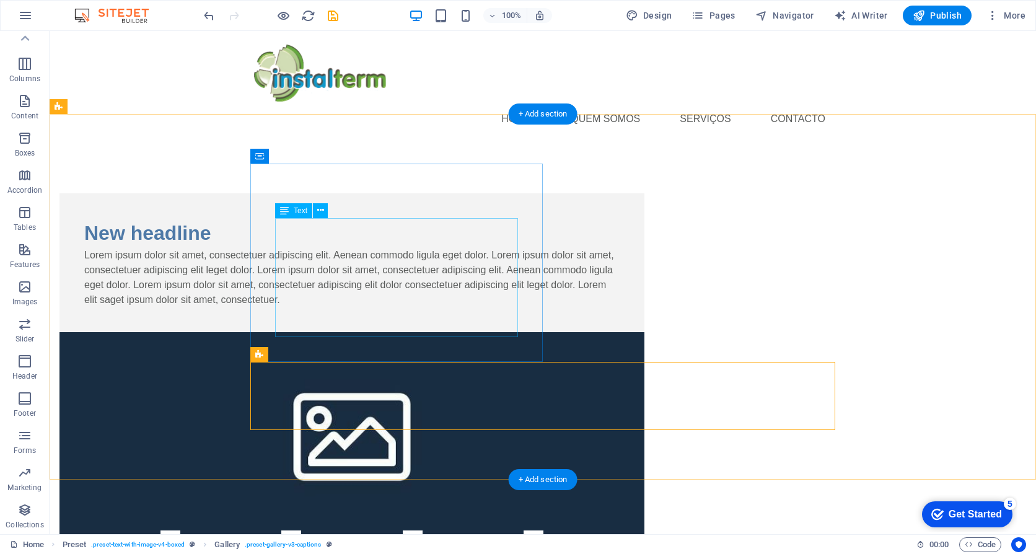
click at [358, 248] on div "Lorem ipsum dolor sit amet, consectetuer adipiscing elit. Aenean commodo ligula…" at bounding box center [352, 278] width 536 height 60
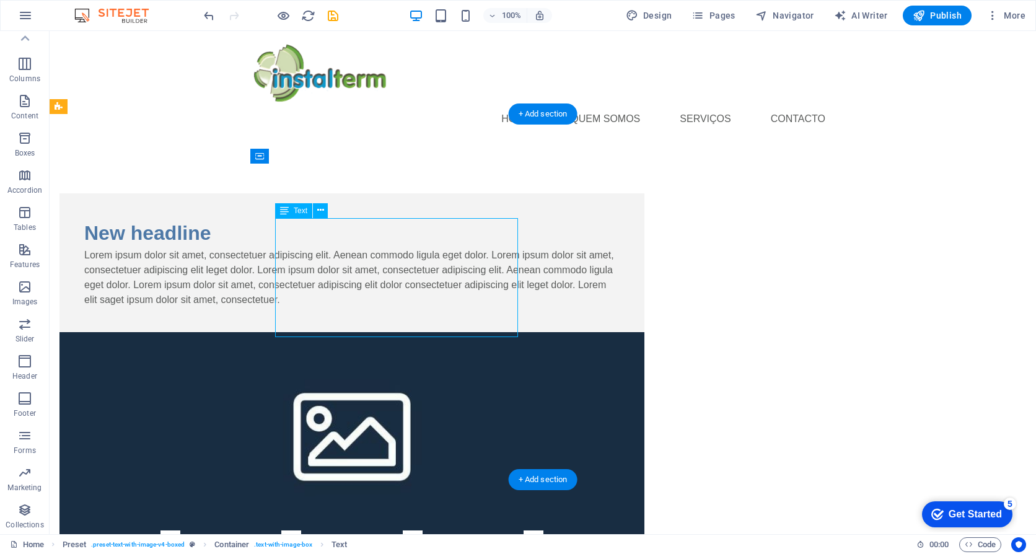
click at [358, 248] on div "Lorem ipsum dolor sit amet, consectetuer adipiscing elit. Aenean commodo ligula…" at bounding box center [352, 278] width 536 height 60
click at [325, 211] on button at bounding box center [320, 210] width 15 height 15
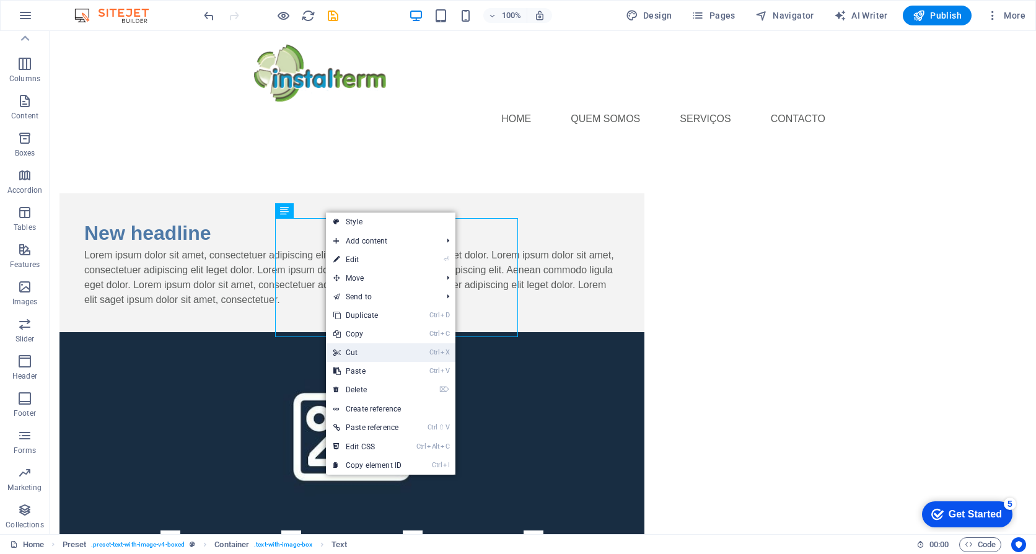
click at [368, 351] on link "Ctrl X Cut" at bounding box center [367, 352] width 83 height 19
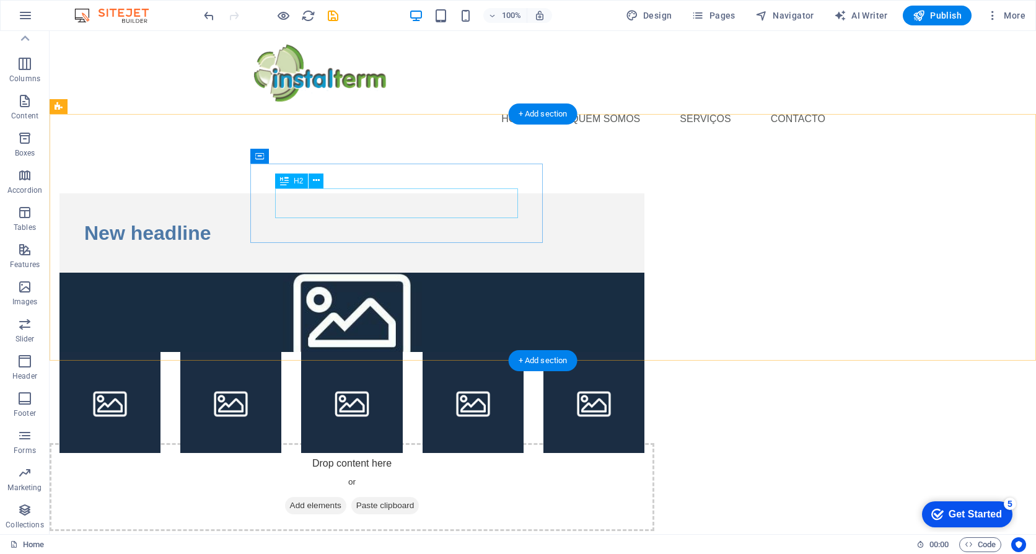
click at [345, 218] on div "New headline" at bounding box center [352, 233] width 536 height 30
click at [343, 218] on div "New headline" at bounding box center [352, 233] width 536 height 30
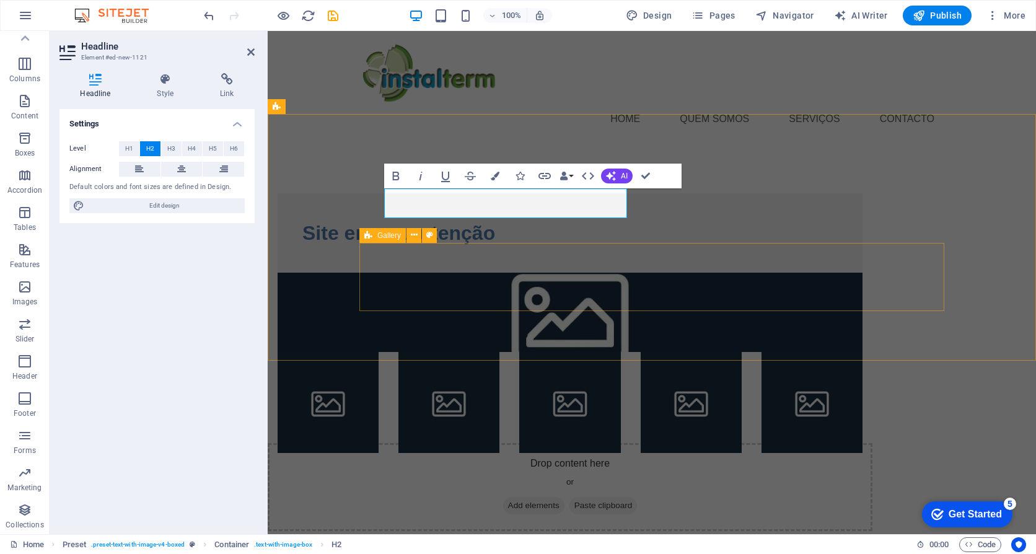
click at [395, 443] on div "Drop content here or Add elements Paste clipboard" at bounding box center [570, 487] width 605 height 88
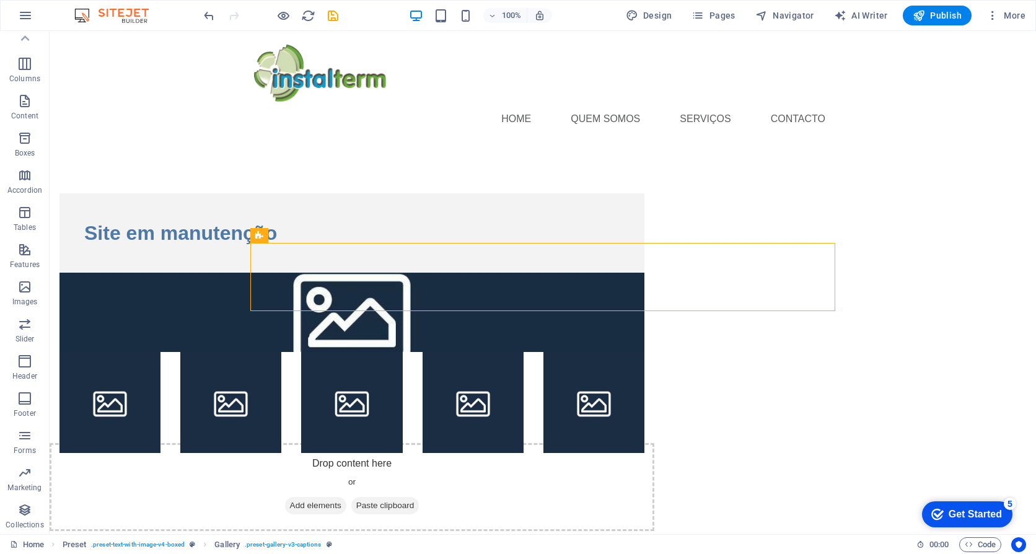
click at [467, 472] on html "Home Quem somos serviços Contacto Site em manutenção Drop content here or Add e…" at bounding box center [543, 308] width 987 height 555
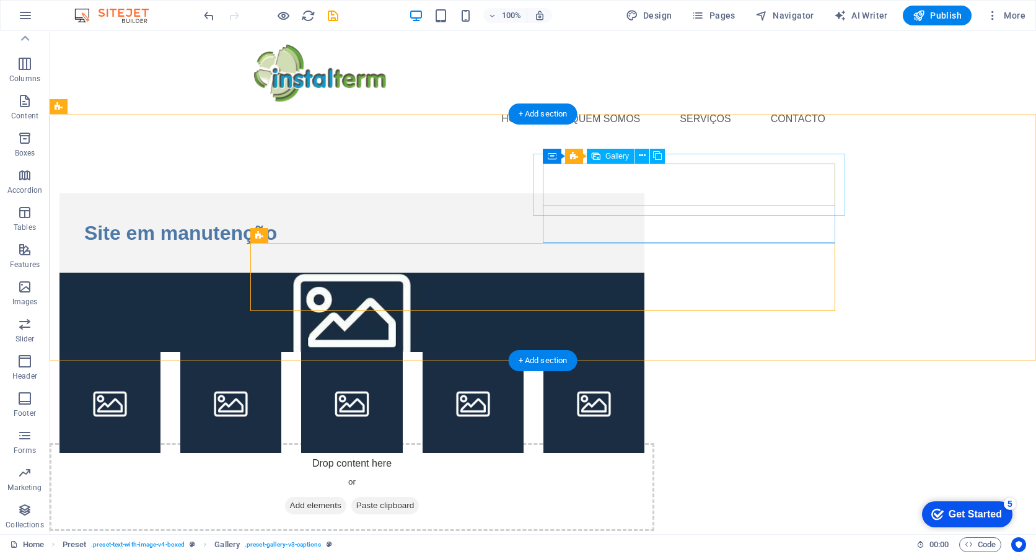
click at [402, 352] on li at bounding box center [351, 402] width 101 height 101
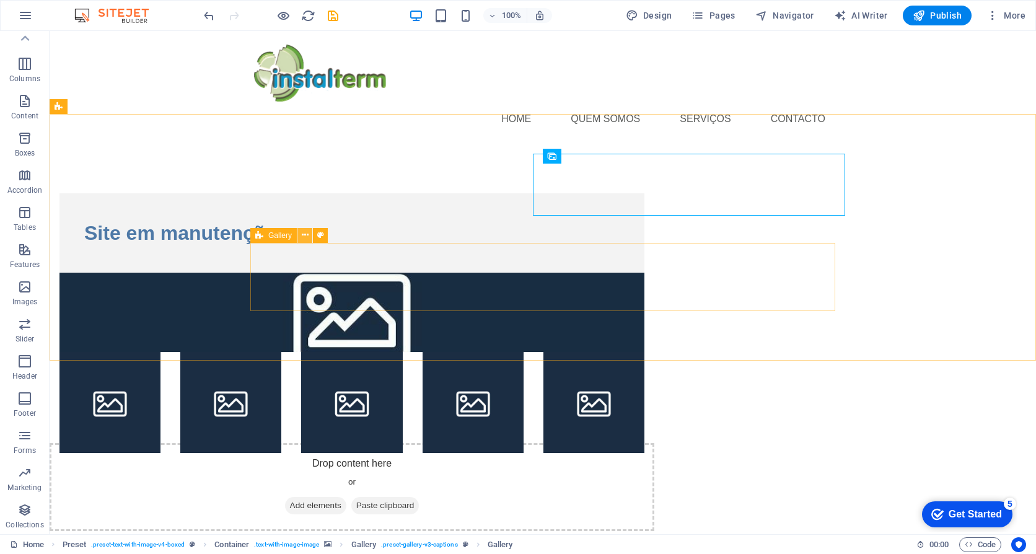
click at [308, 232] on icon at bounding box center [305, 235] width 7 height 13
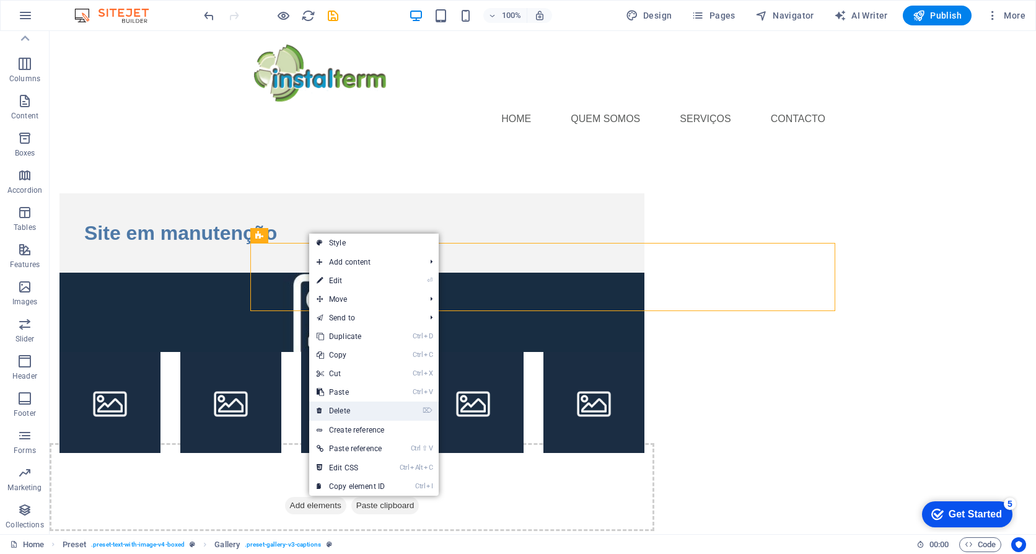
click at [343, 407] on link "⌦ Delete" at bounding box center [350, 411] width 83 height 19
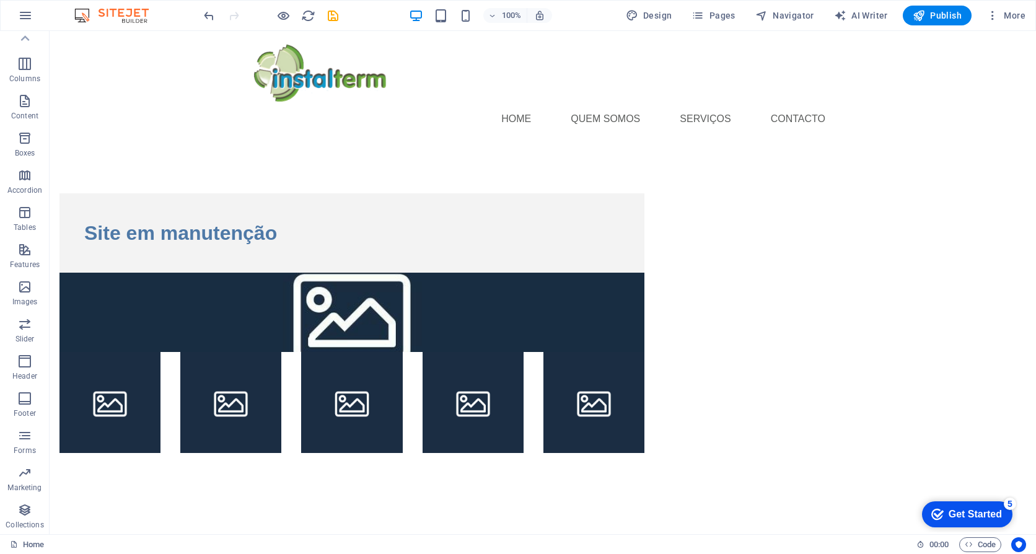
click at [565, 399] on html "Home Quem somos serviços Contacto Site em manutenção" at bounding box center [543, 274] width 987 height 487
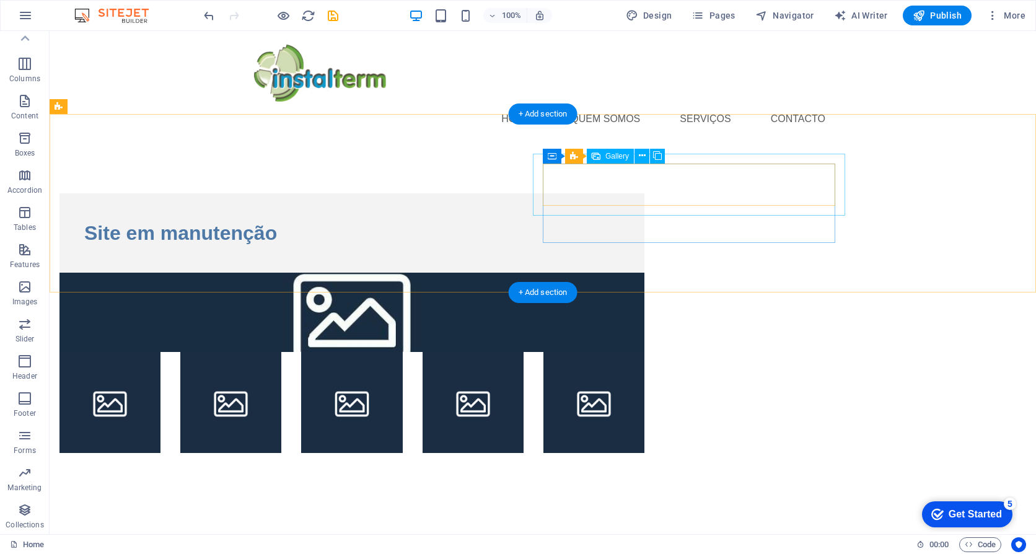
click at [161, 352] on li at bounding box center [110, 402] width 101 height 101
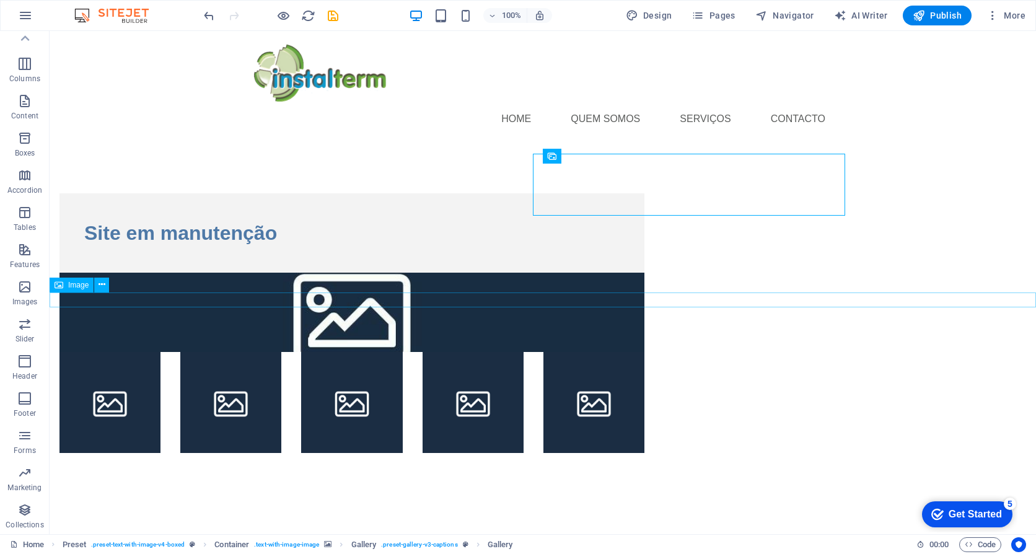
drag, startPoint x: 583, startPoint y: 230, endPoint x: 535, endPoint y: 304, distance: 88.7
click at [536, 303] on div "Home Quem somos serviços Contacto Site em manutenção" at bounding box center [543, 274] width 987 height 487
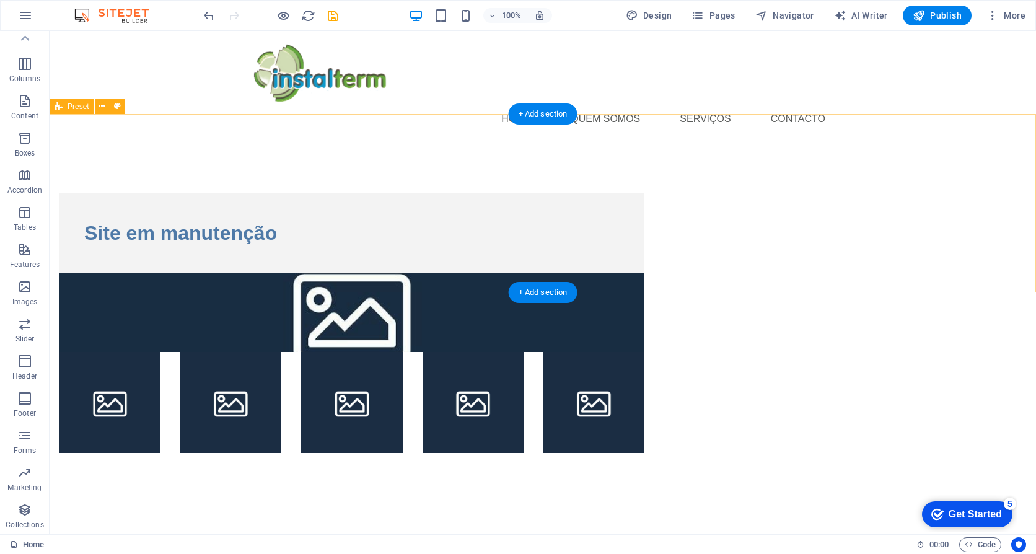
click at [609, 273] on figure at bounding box center [352, 312] width 585 height 79
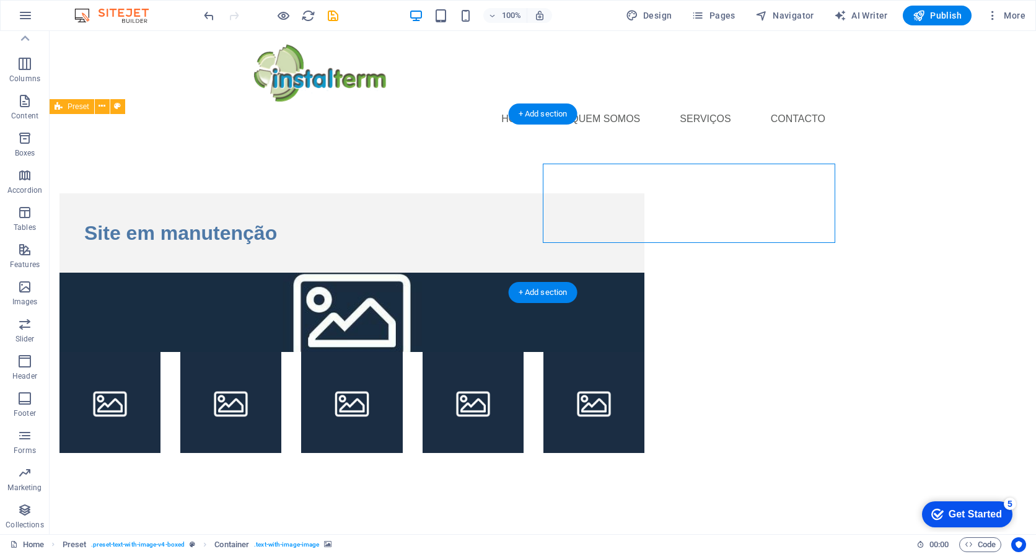
click at [645, 273] on figure at bounding box center [352, 312] width 585 height 79
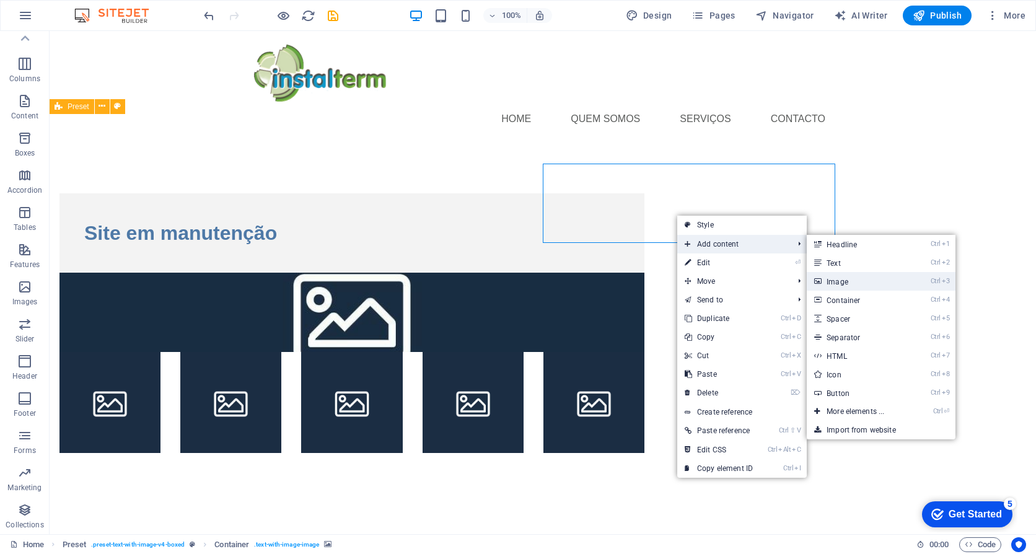
click at [825, 278] on link "Ctrl 3 Image" at bounding box center [858, 281] width 102 height 19
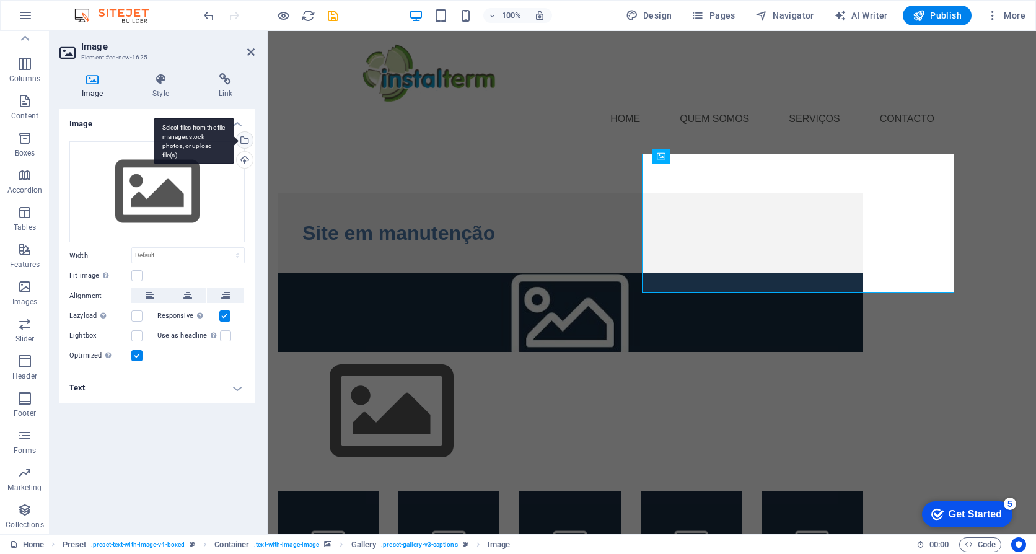
click at [245, 139] on div "Select files from the file manager, stock photos, or upload file(s)" at bounding box center [243, 141] width 19 height 19
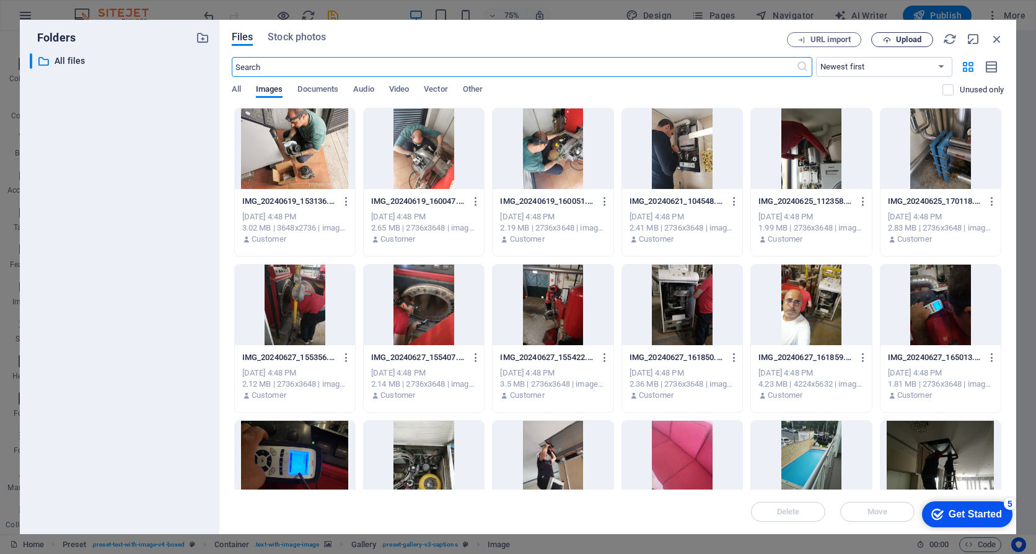
click at [907, 39] on span "Upload" at bounding box center [908, 39] width 25 height 7
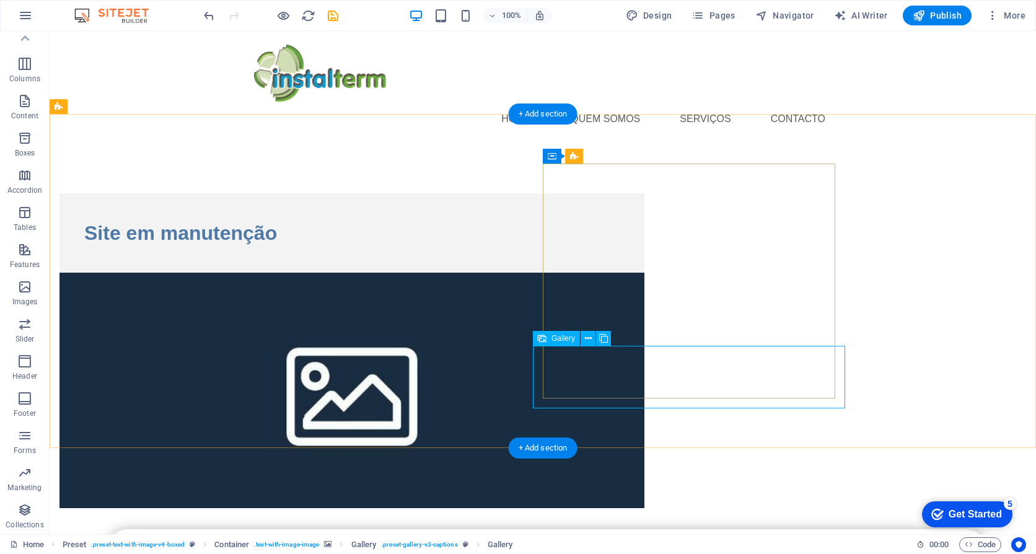
click at [589, 340] on icon at bounding box center [588, 338] width 7 height 13
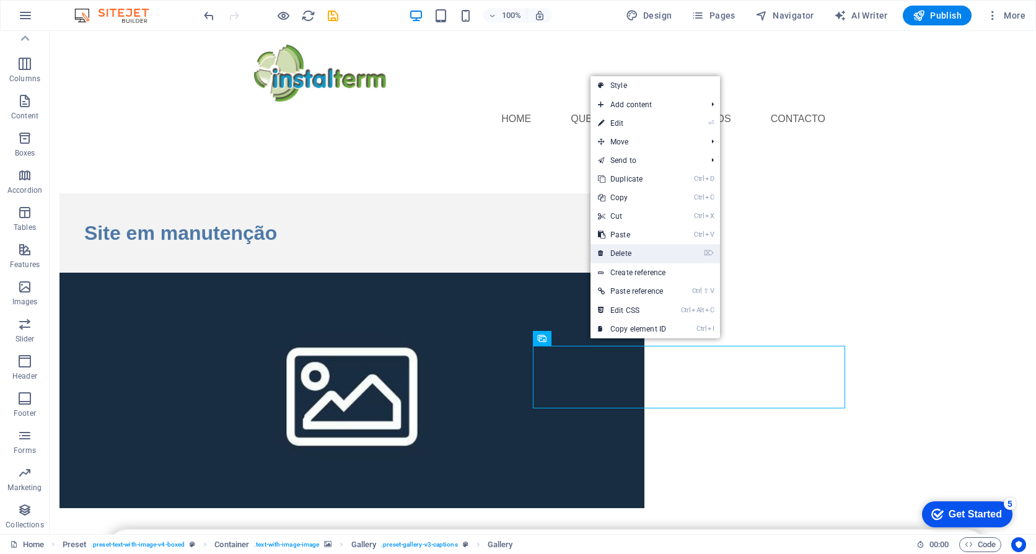
click at [623, 252] on link "⌦ Delete" at bounding box center [632, 253] width 83 height 19
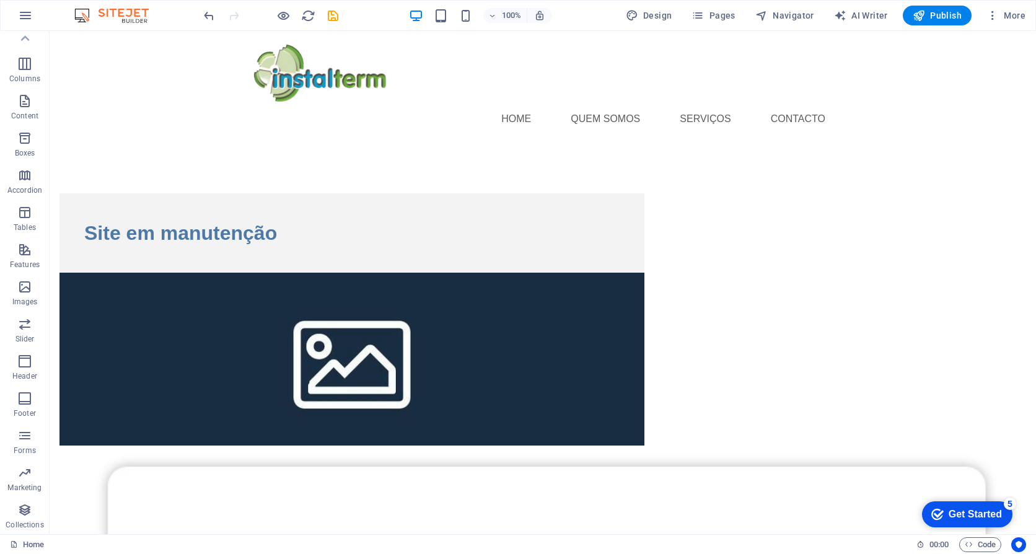
click at [609, 446] on html "Home Quem somos serviços Contacto Site em manutenção" at bounding box center [543, 564] width 987 height 1067
click at [317, 178] on icon at bounding box center [316, 180] width 7 height 13
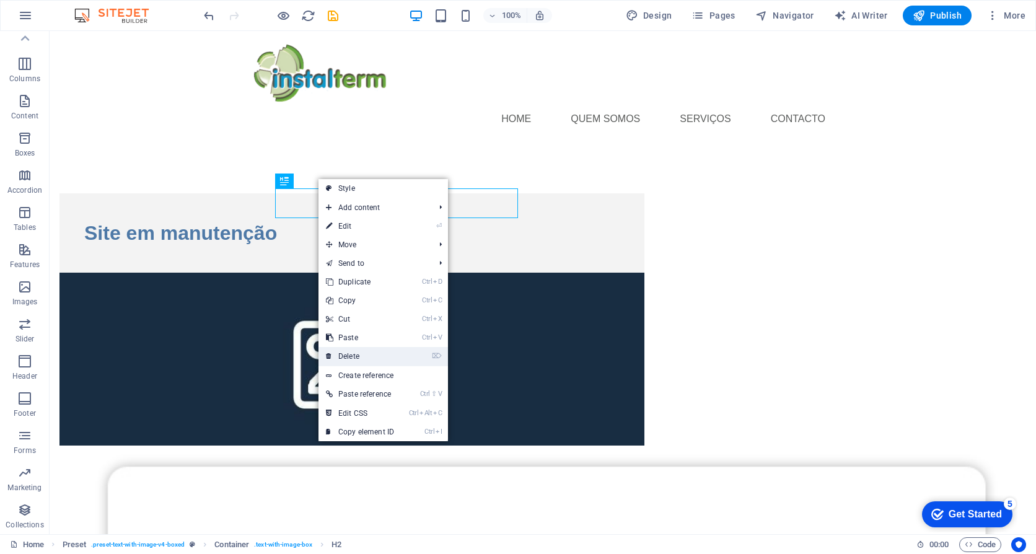
click at [374, 357] on link "⌦ Delete" at bounding box center [360, 356] width 83 height 19
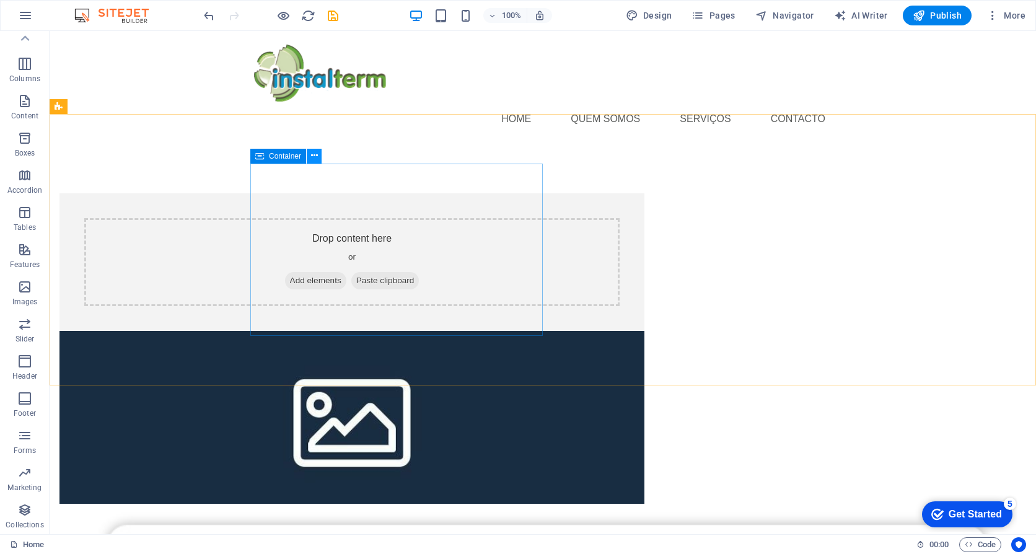
click at [312, 156] on icon at bounding box center [314, 155] width 7 height 13
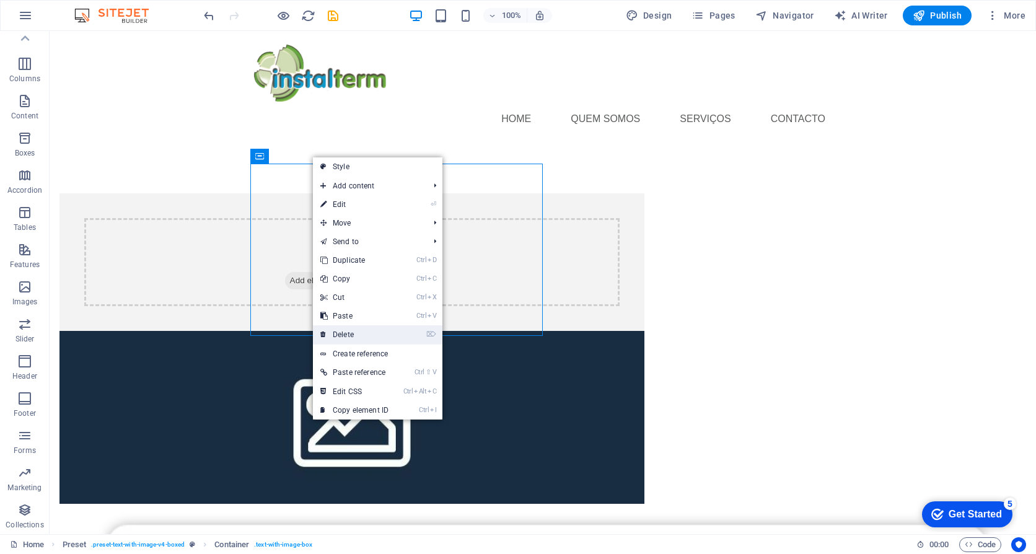
click at [363, 337] on link "⌦ Delete" at bounding box center [354, 334] width 83 height 19
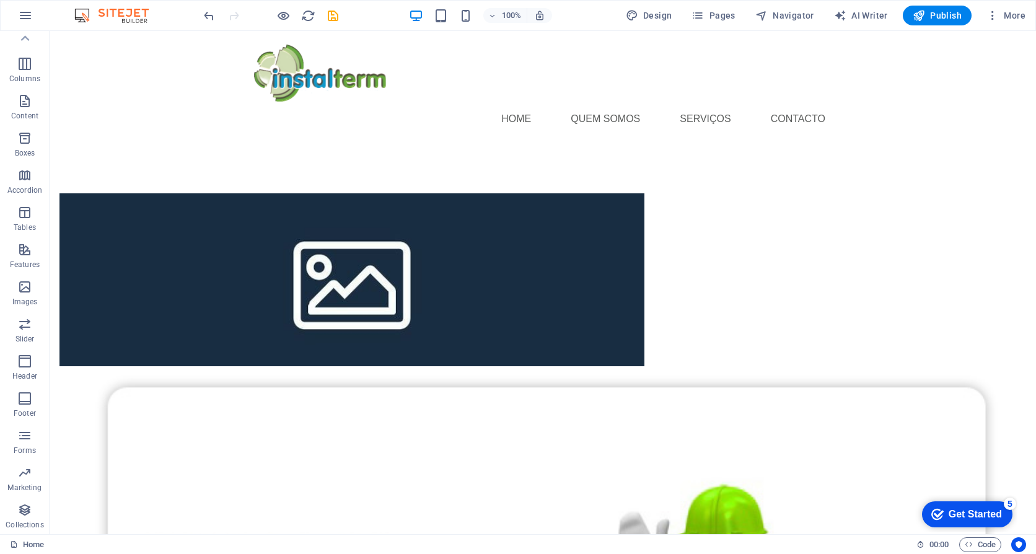
click at [566, 477] on html "Home Quem somos serviços Contacto" at bounding box center [543, 524] width 987 height 987
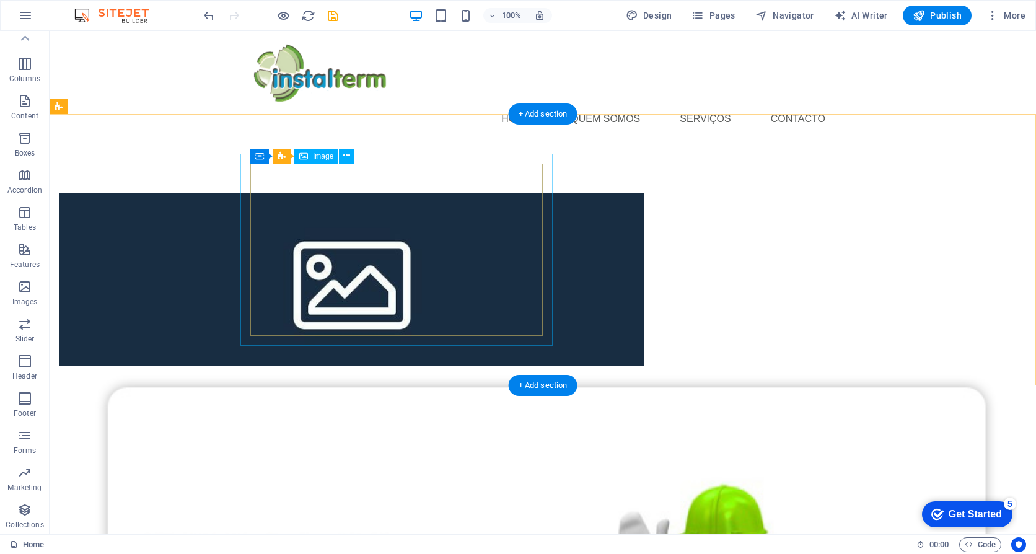
drag, startPoint x: 382, startPoint y: 224, endPoint x: 495, endPoint y: 231, distance: 113.0
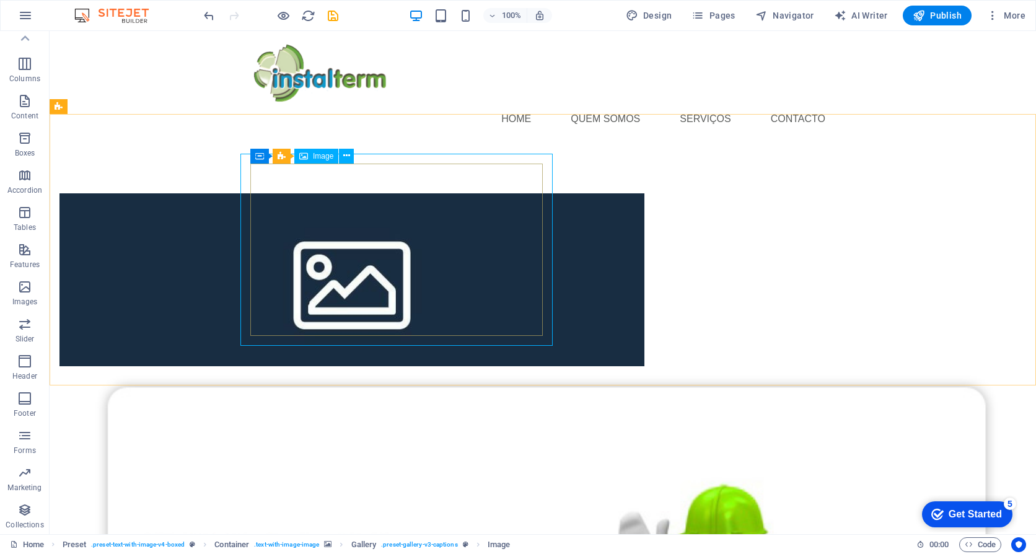
click at [355, 159] on div "Container Gallery Image" at bounding box center [306, 156] width 112 height 15
click at [346, 157] on icon at bounding box center [346, 155] width 7 height 13
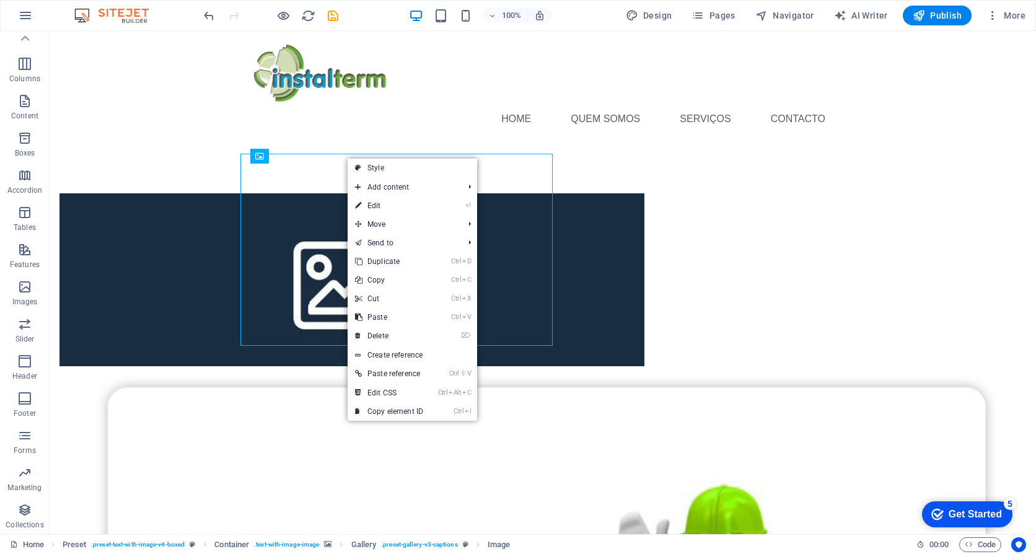
click at [272, 407] on html "Home Quem somos serviços Contacto" at bounding box center [543, 524] width 987 height 987
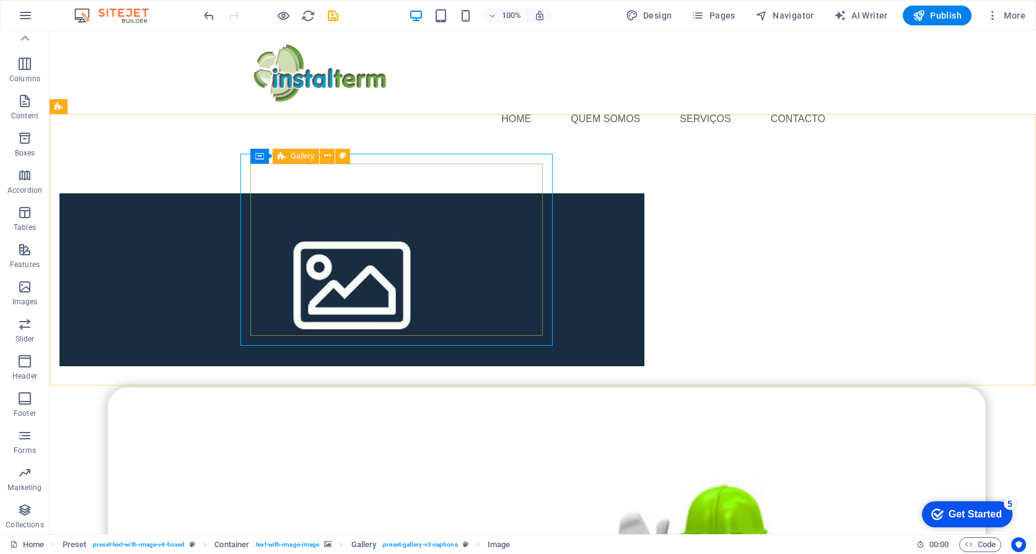
click at [284, 157] on icon at bounding box center [282, 156] width 8 height 15
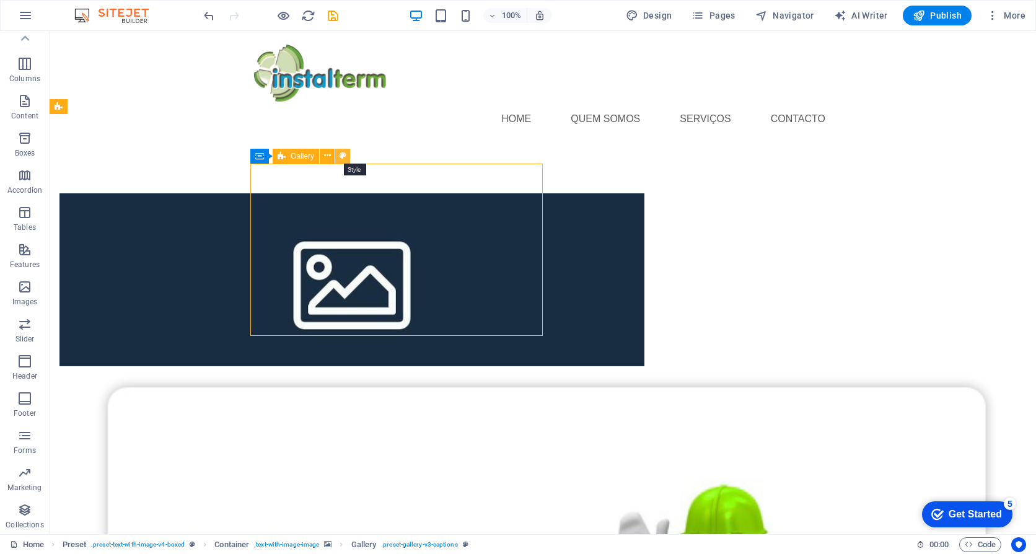
click at [343, 156] on icon at bounding box center [343, 155] width 7 height 13
select select "rem"
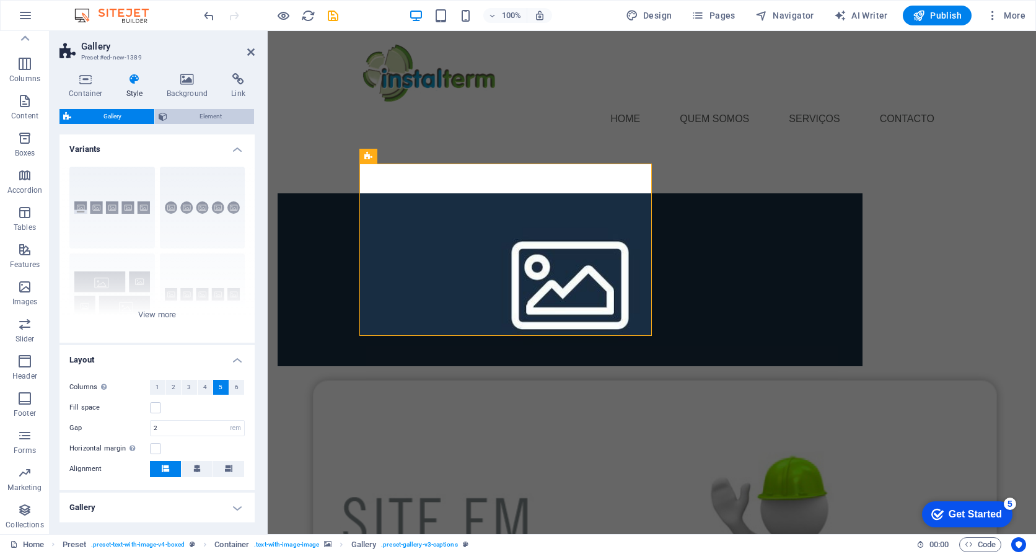
drag, startPoint x: 204, startPoint y: 113, endPoint x: 210, endPoint y: 113, distance: 6.2
click at [206, 115] on span "Element" at bounding box center [211, 116] width 80 height 15
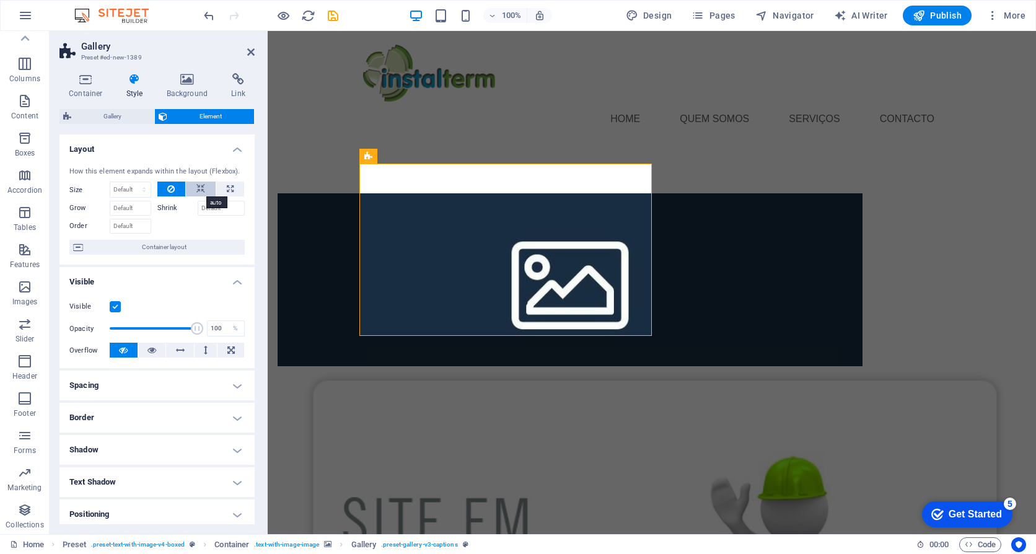
click at [198, 187] on icon at bounding box center [200, 189] width 9 height 15
click at [227, 187] on icon at bounding box center [230, 189] width 7 height 15
type input "100"
select select "%"
click at [182, 511] on h4 "Positioning" at bounding box center [157, 515] width 195 height 30
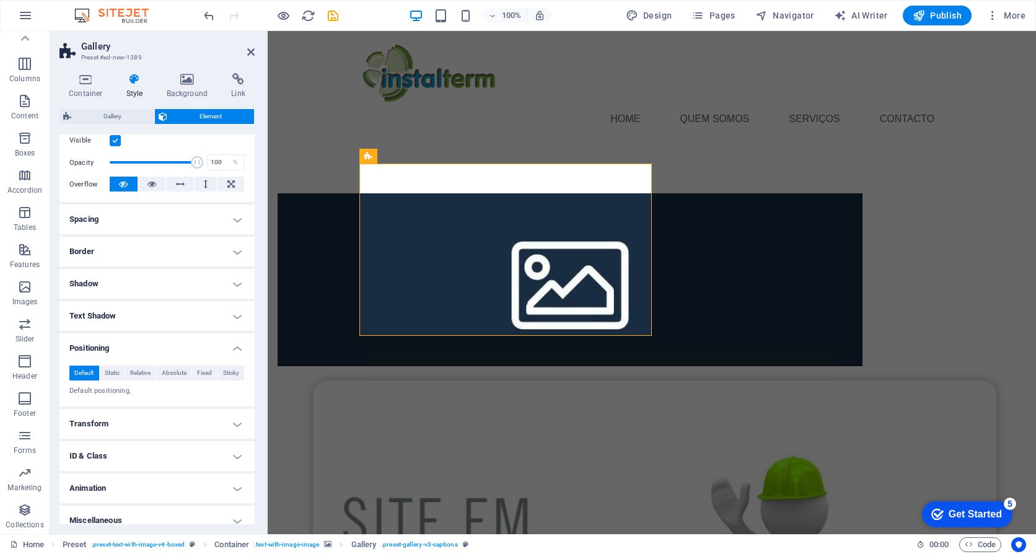
scroll to position [177, 0]
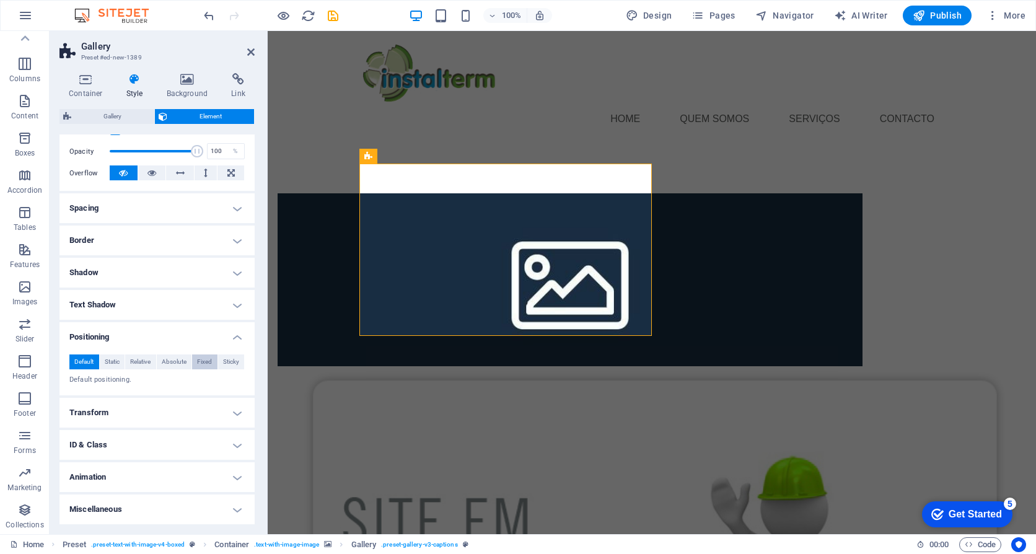
click at [204, 358] on span "Fixed" at bounding box center [204, 362] width 15 height 15
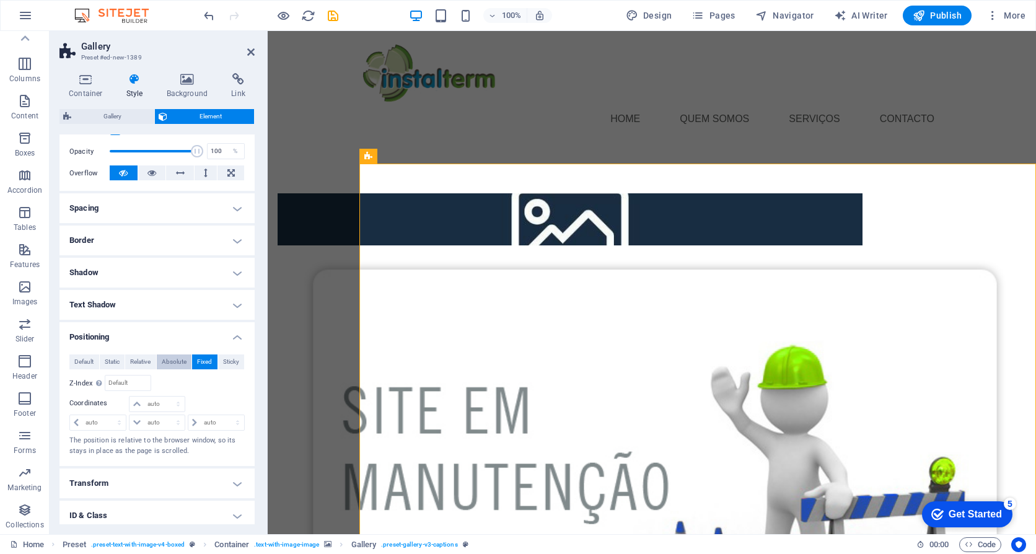
click at [179, 363] on span "Absolute" at bounding box center [174, 362] width 25 height 15
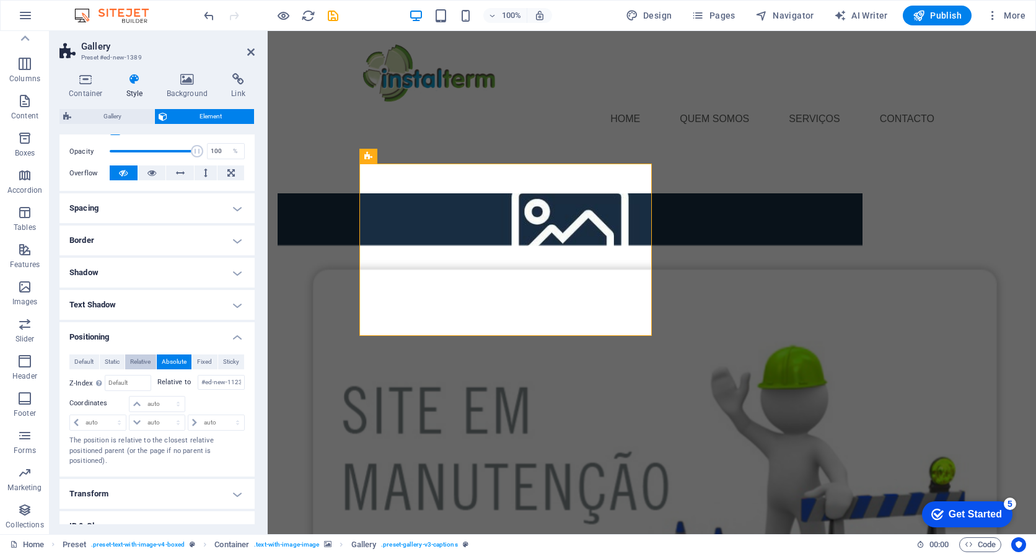
click at [149, 364] on span "Relative" at bounding box center [140, 362] width 20 height 15
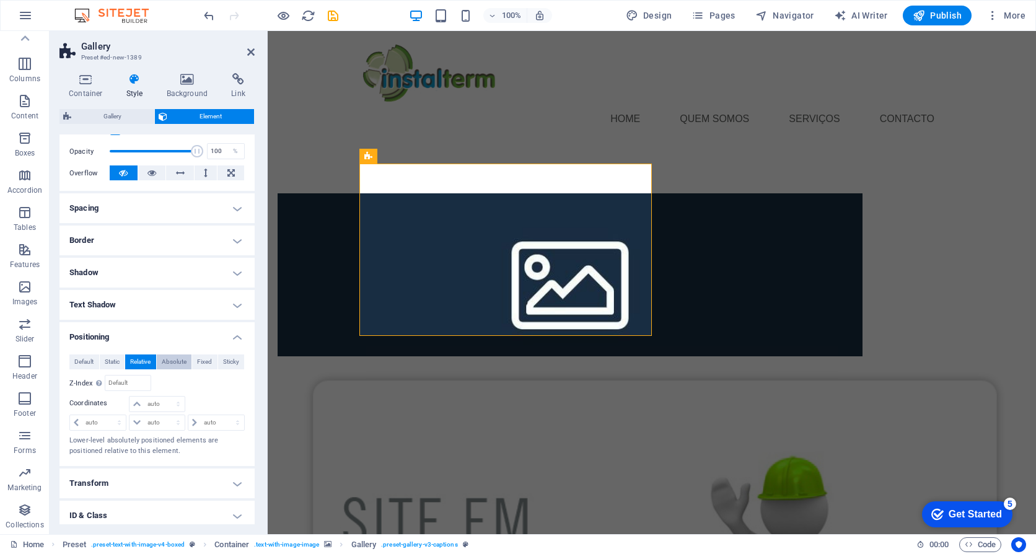
click at [177, 358] on span "Absolute" at bounding box center [174, 362] width 25 height 15
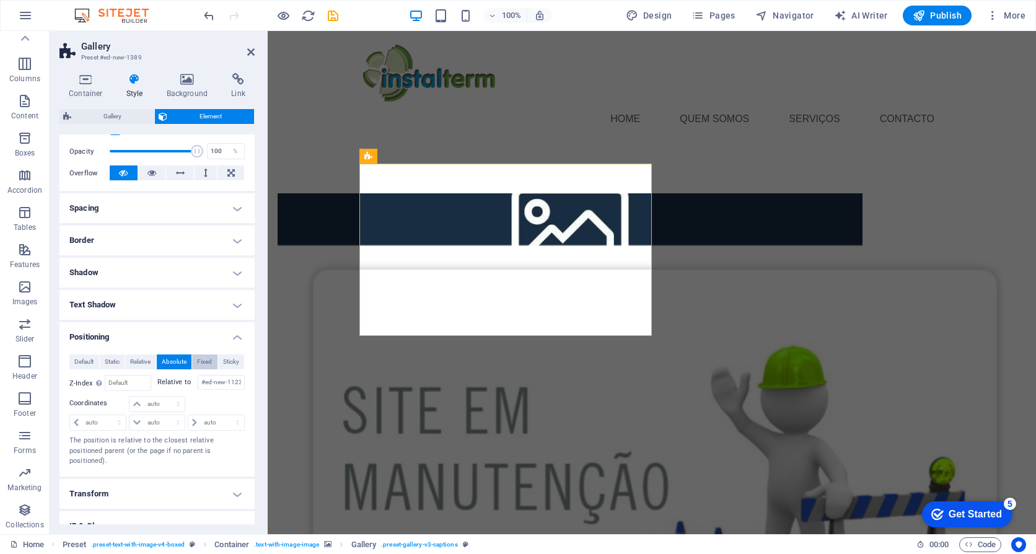
click at [203, 359] on span "Fixed" at bounding box center [204, 362] width 15 height 15
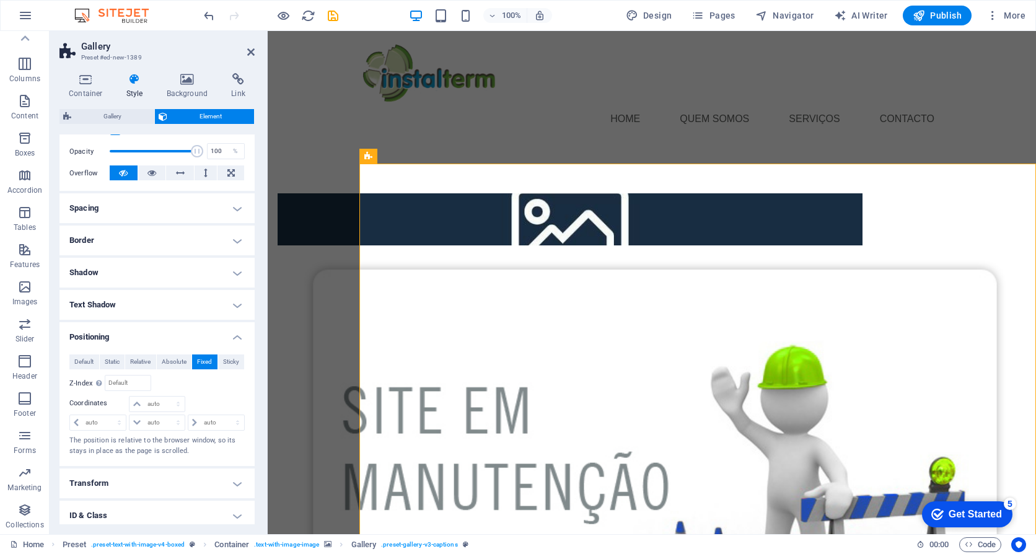
click at [289, 296] on html "Home Quem somos serviços Contacto" at bounding box center [652, 175] width 769 height 289
click at [690, 144] on div at bounding box center [652, 224] width 769 height 161
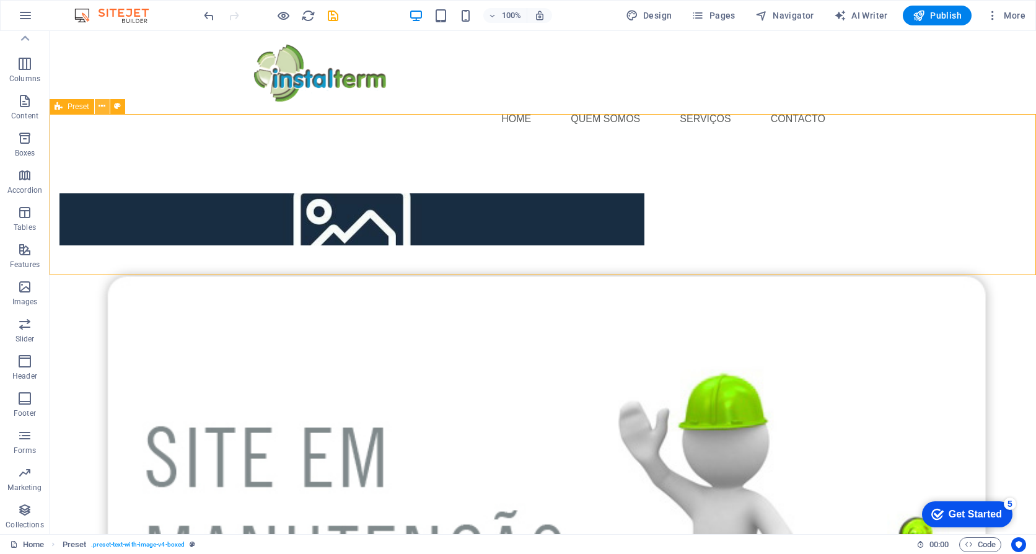
click at [103, 108] on icon at bounding box center [102, 106] width 7 height 13
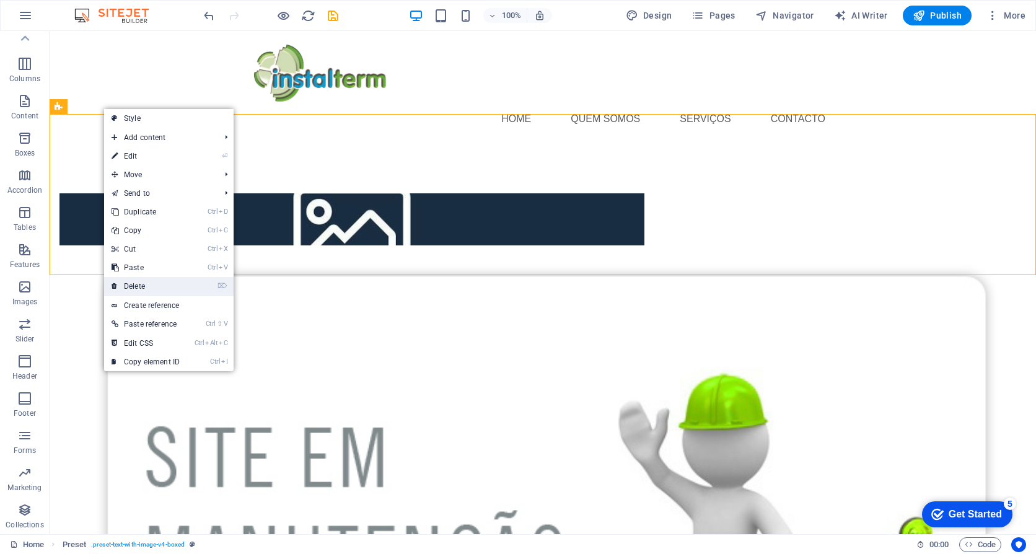
click at [144, 283] on link "⌦ Delete" at bounding box center [145, 286] width 83 height 19
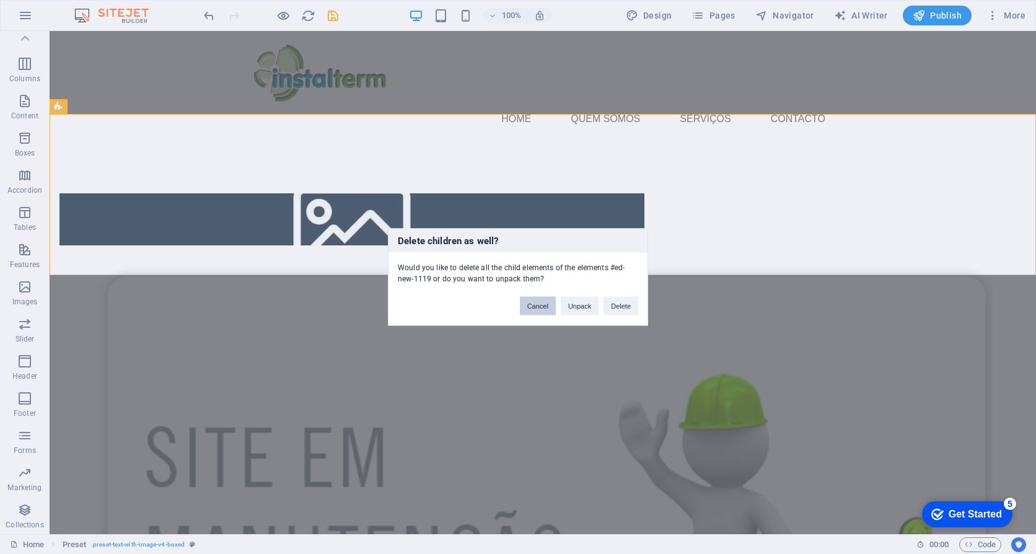
click at [539, 309] on button "Cancel" at bounding box center [538, 306] width 36 height 19
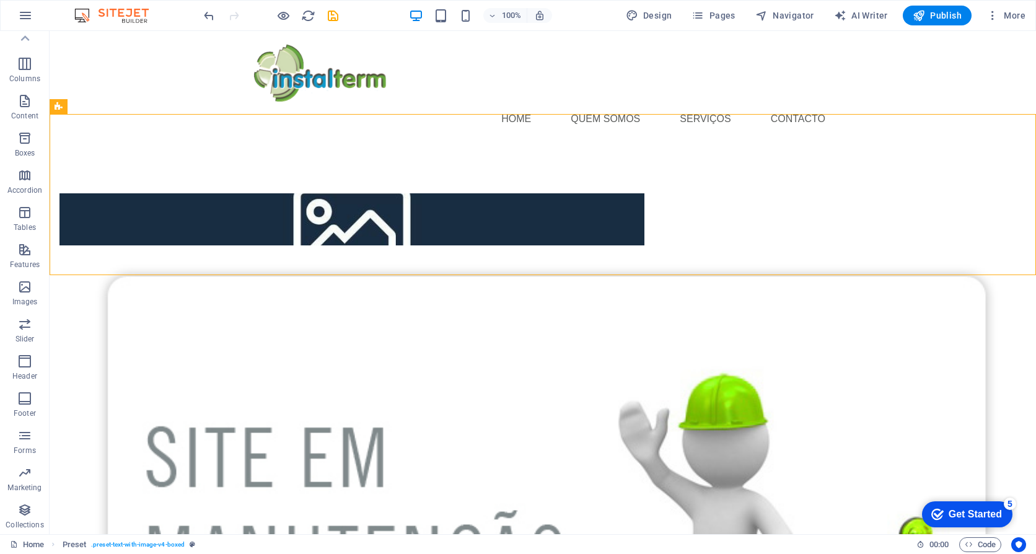
click at [118, 320] on html "Home Quem somos serviços Contacto" at bounding box center [543, 175] width 987 height 289
click at [131, 320] on html "Home Quem somos serviços Contacto" at bounding box center [543, 175] width 987 height 289
click at [923, 16] on icon "button" at bounding box center [919, 15] width 12 height 12
